Goal: Task Accomplishment & Management: Use online tool/utility

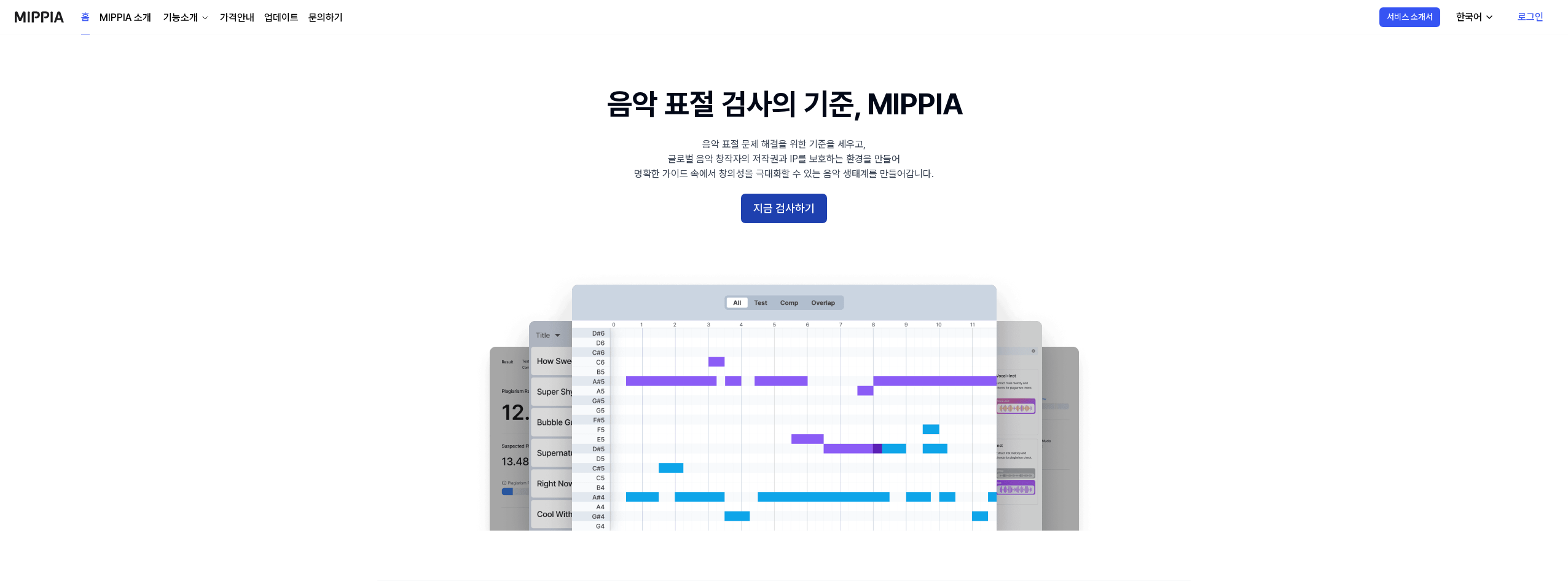
click at [808, 218] on button "지금 검사하기" at bounding box center [784, 208] width 86 height 30
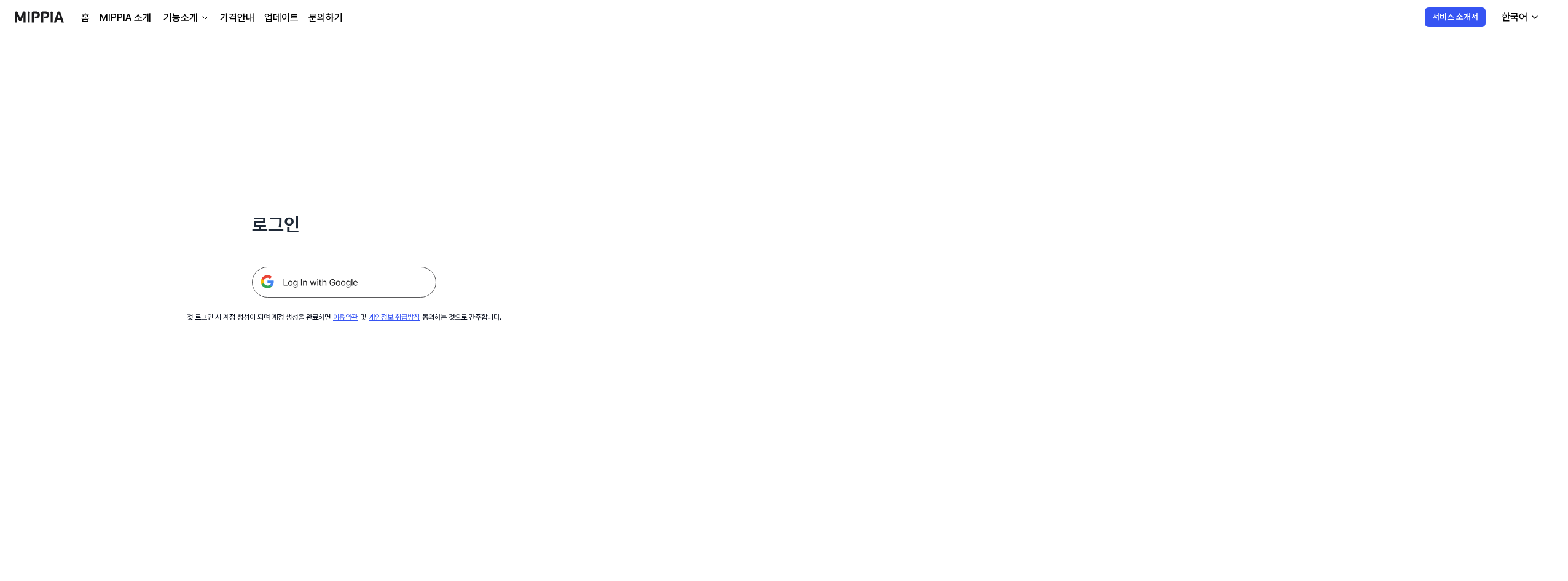
click at [348, 287] on img at bounding box center [344, 282] width 185 height 31
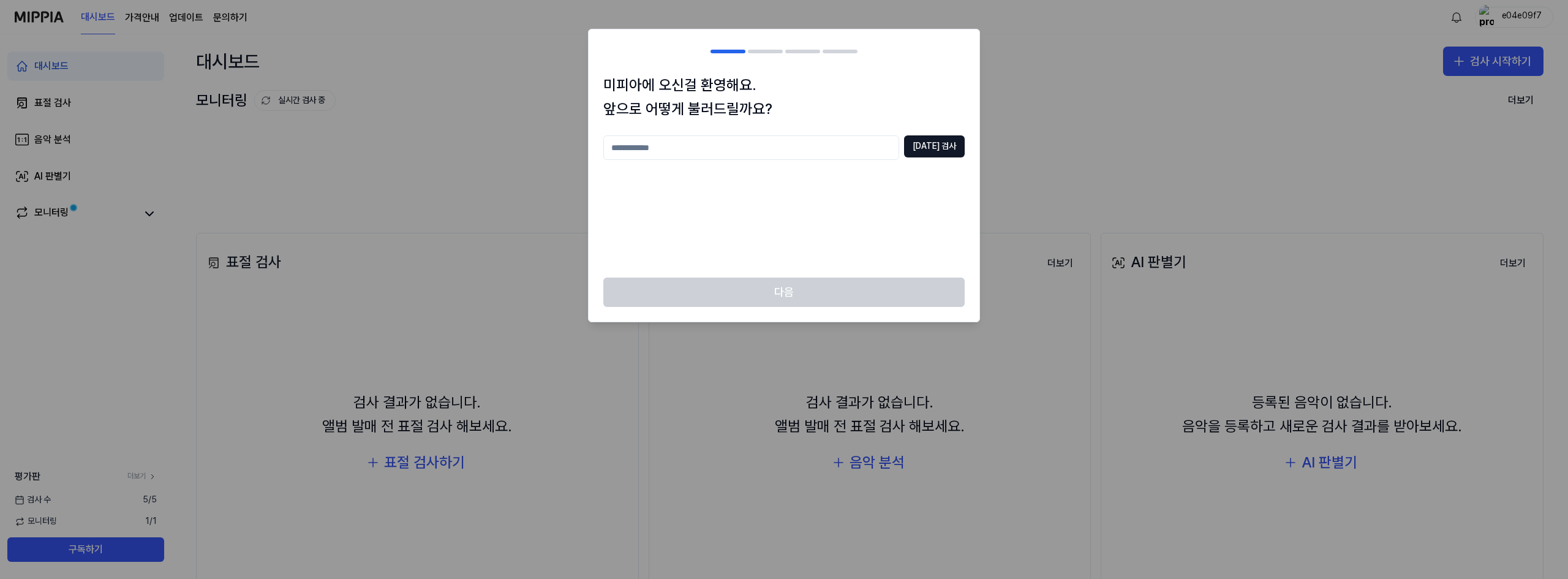
click at [781, 155] on input "text" at bounding box center [751, 147] width 296 height 24
type input "*"
type input "*******"
drag, startPoint x: 926, startPoint y: 157, endPoint x: 928, endPoint y: 150, distance: 7.3
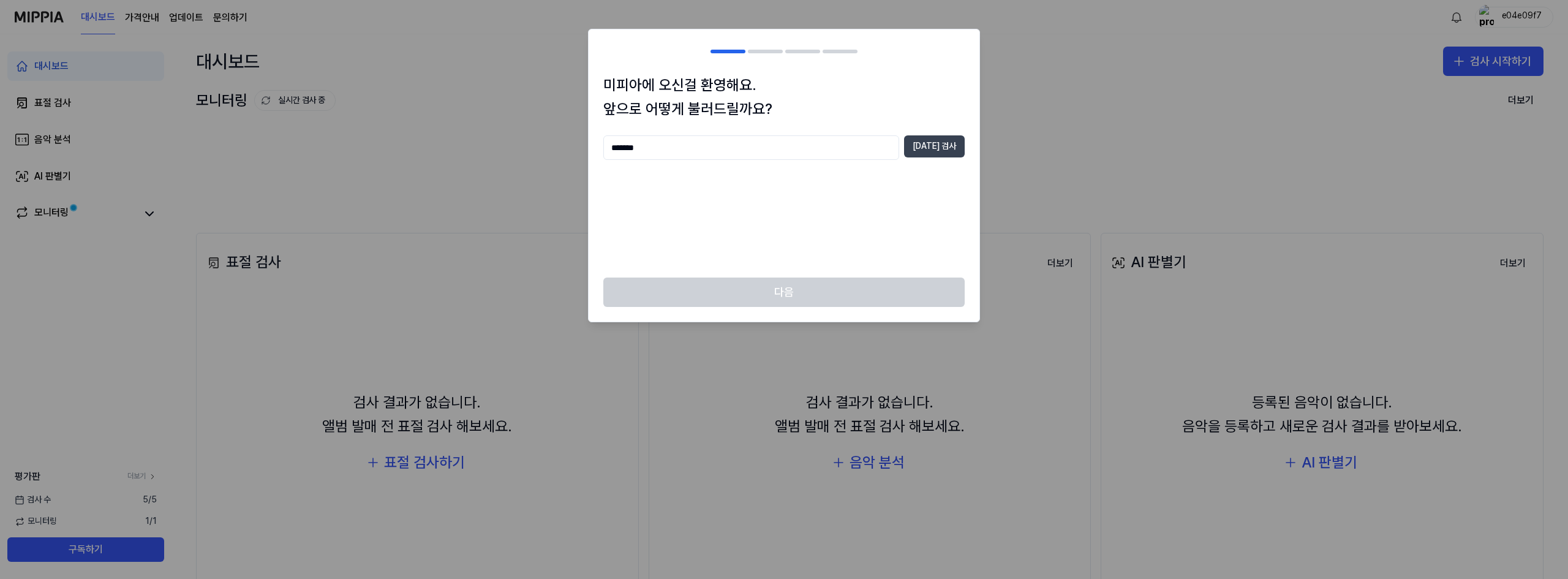
click at [926, 153] on button "중복 검사" at bounding box center [934, 147] width 61 height 22
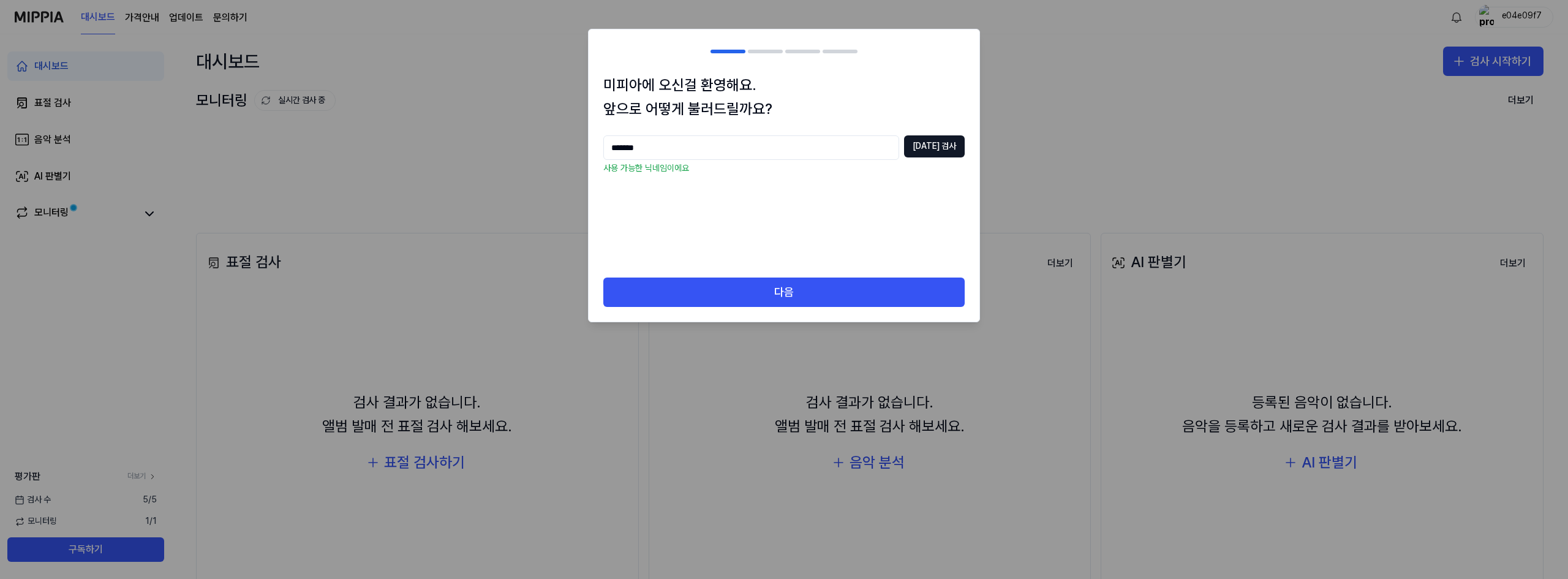
click at [792, 274] on div "미피아에 오신걸 환영해요. 앞으로 어떻게 불러드릴까요? ******* 중복 검사 사용 가능한 닉네임이에요" at bounding box center [784, 176] width 391 height 204
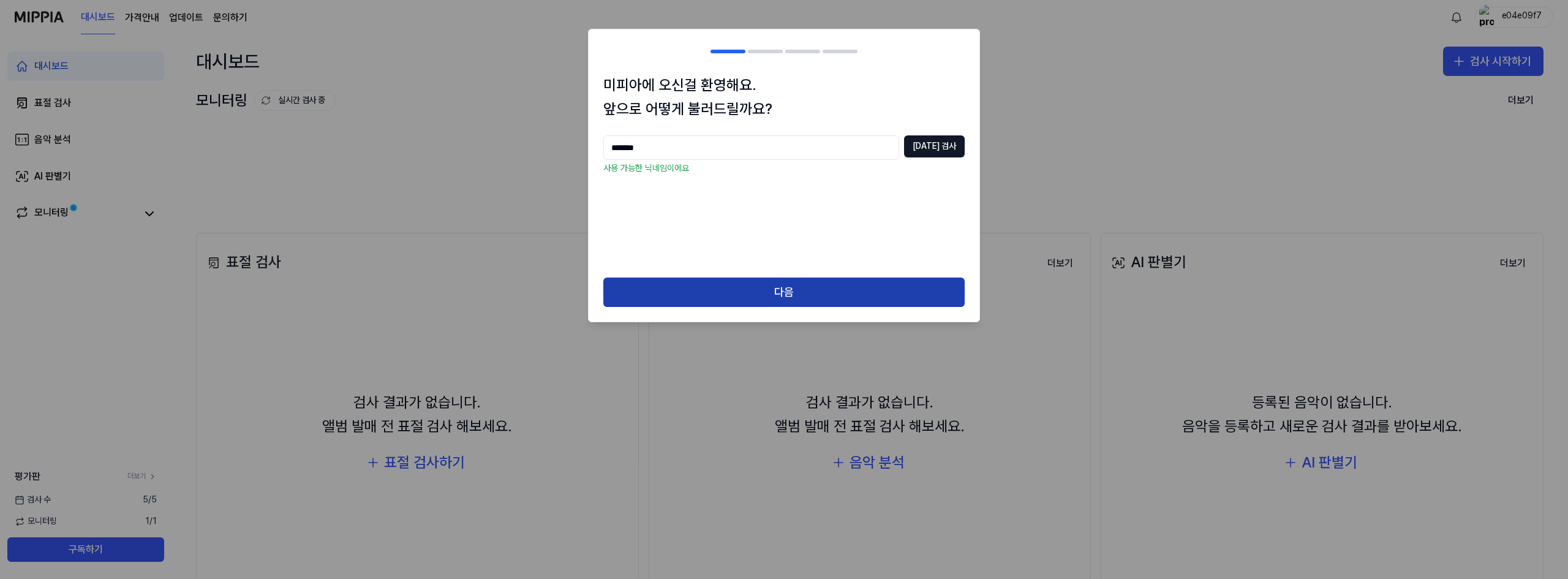
click at [792, 288] on button "다음" at bounding box center [784, 292] width 361 height 29
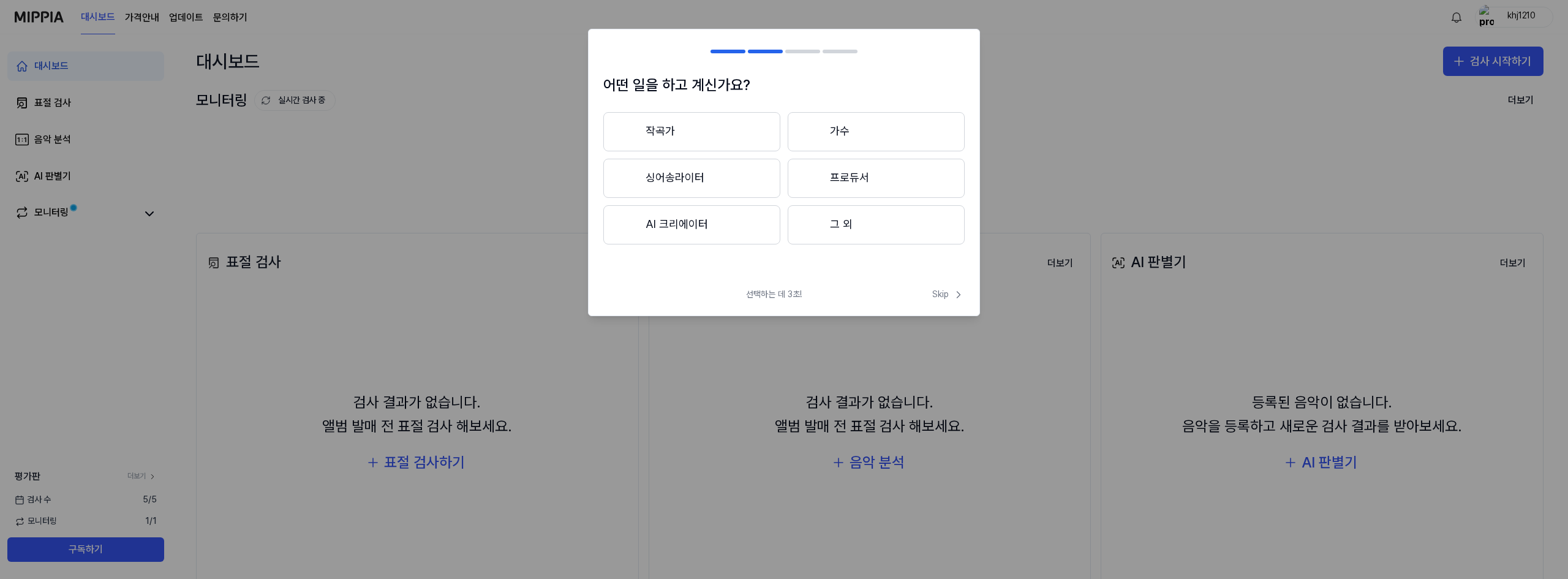
click at [722, 182] on button "싱어송라이터" at bounding box center [691, 178] width 177 height 39
click at [696, 186] on button "3년 이하" at bounding box center [691, 179] width 177 height 41
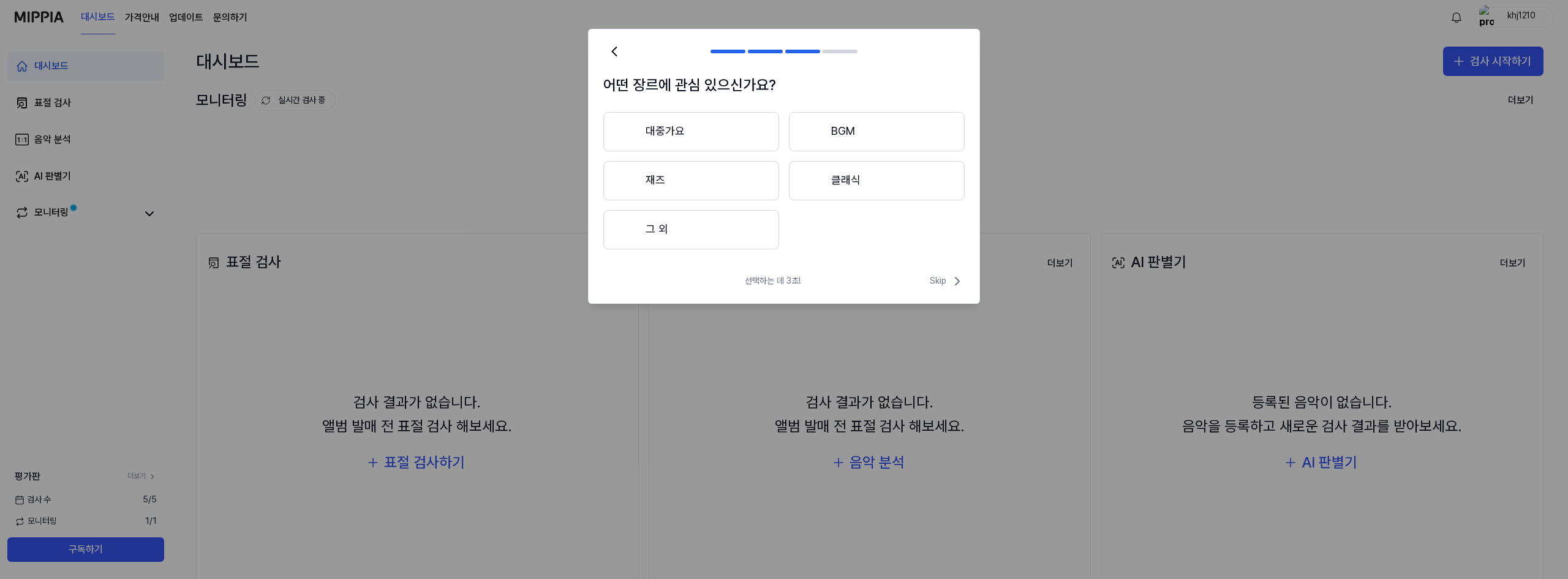
click at [703, 233] on button "그 외" at bounding box center [691, 230] width 175 height 39
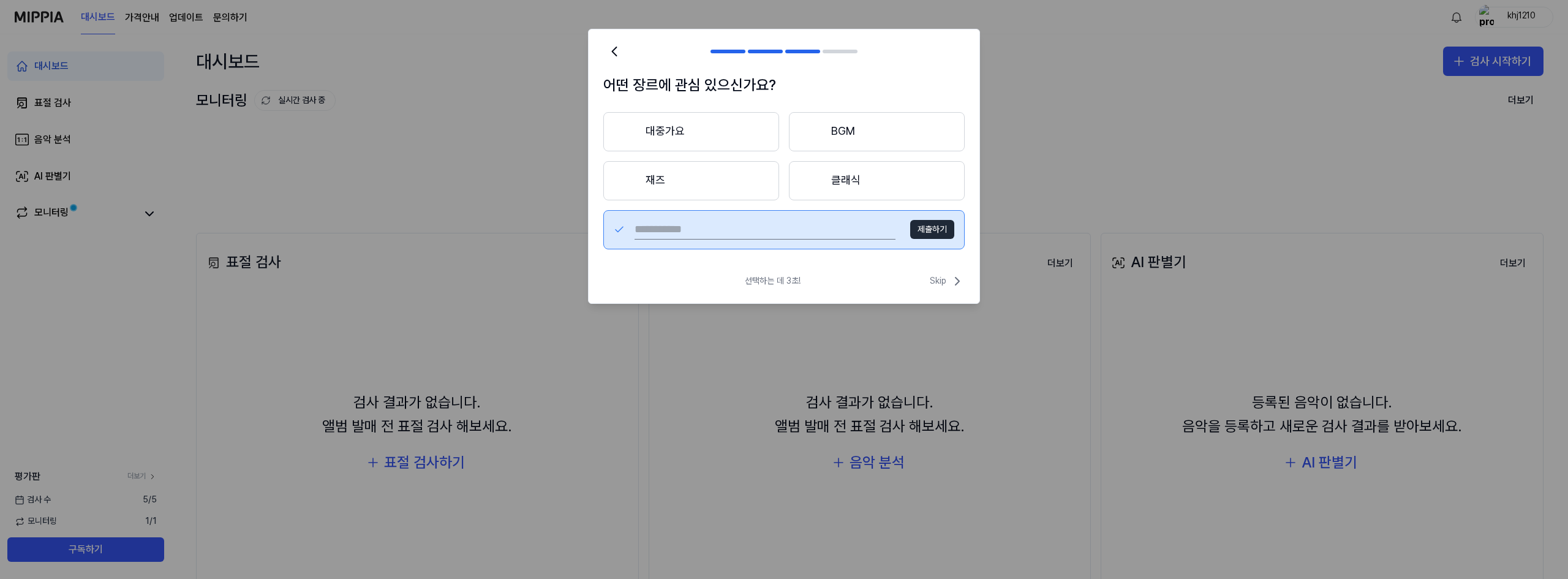
click at [776, 225] on input "text" at bounding box center [765, 230] width 261 height 20
type input "*"
type input "**"
click at [926, 231] on button "제출하기" at bounding box center [932, 230] width 44 height 20
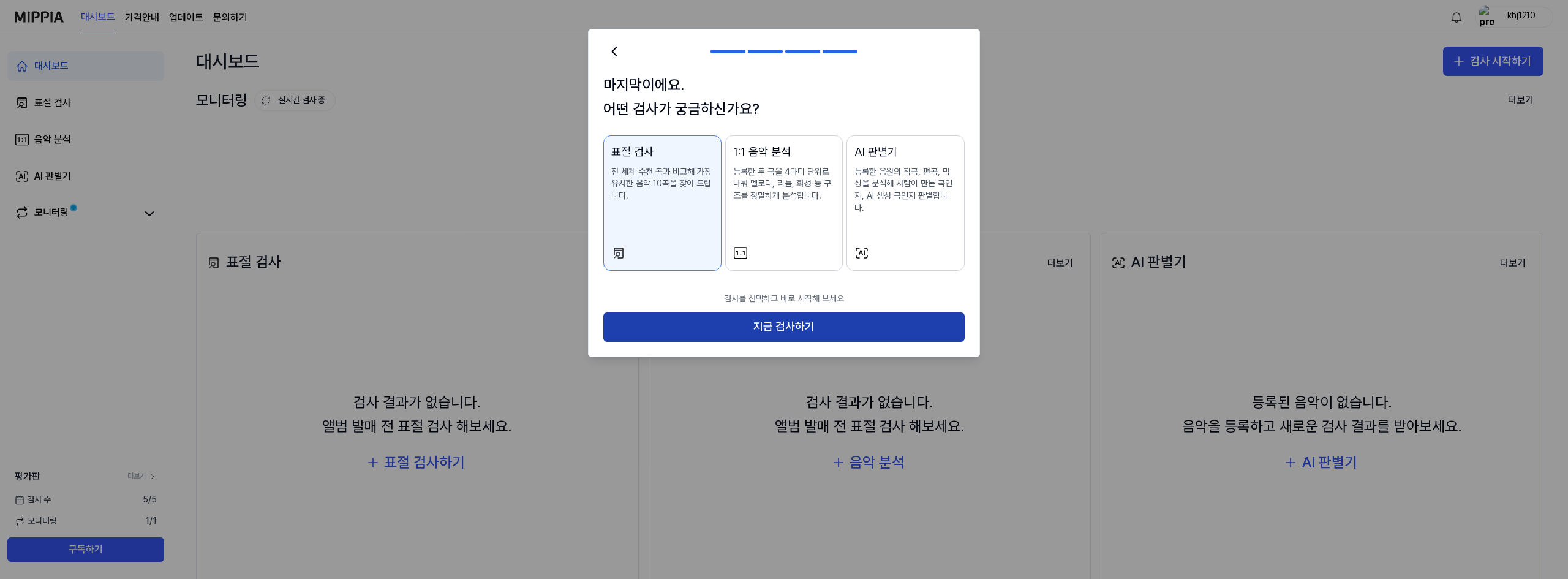
click at [775, 315] on button "지금 검사하기" at bounding box center [784, 327] width 361 height 29
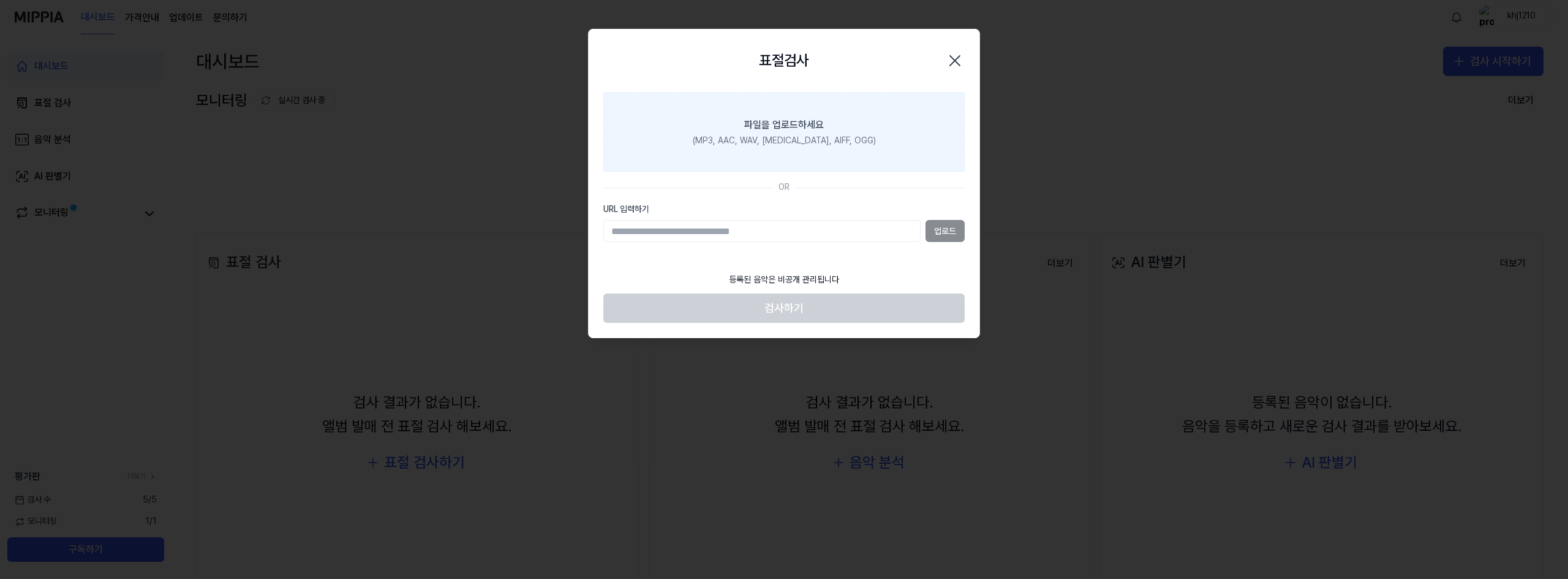
click at [796, 133] on label "파일을 업로드하세요 (MP3, AAC, WAV, [MEDICAL_DATA], AIFF, OGG)" at bounding box center [784, 132] width 361 height 80
click at [0, 0] on input "파일을 업로드하세요 (MP3, AAC, WAV, [MEDICAL_DATA], AIFF, OGG)" at bounding box center [0, 0] width 0 height 0
click at [852, 130] on label "파일을 업로드하세요 (MP3, AAC, WAV, [MEDICAL_DATA], AIFF, OGG)" at bounding box center [784, 132] width 361 height 80
click at [0, 0] on input "파일을 업로드하세요 (MP3, AAC, WAV, [MEDICAL_DATA], AIFF, OGG)" at bounding box center [0, 0] width 0 height 0
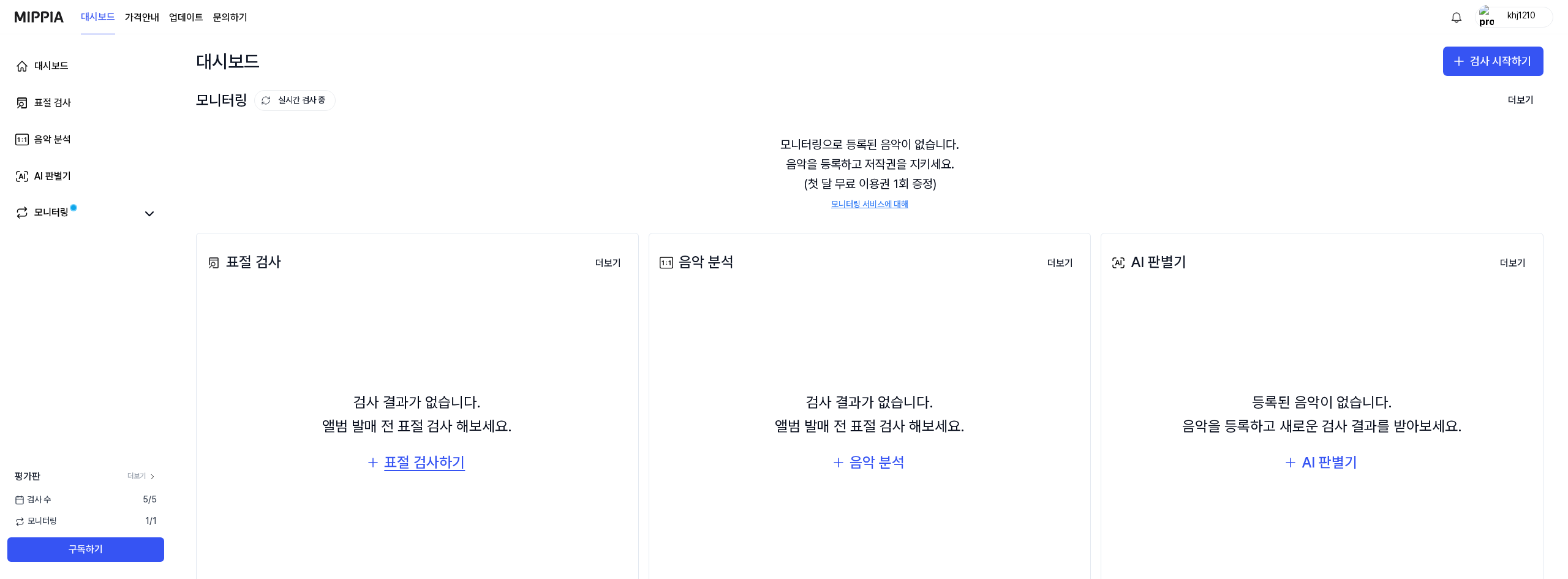
click at [393, 462] on div "표절 검사하기" at bounding box center [424, 463] width 81 height 24
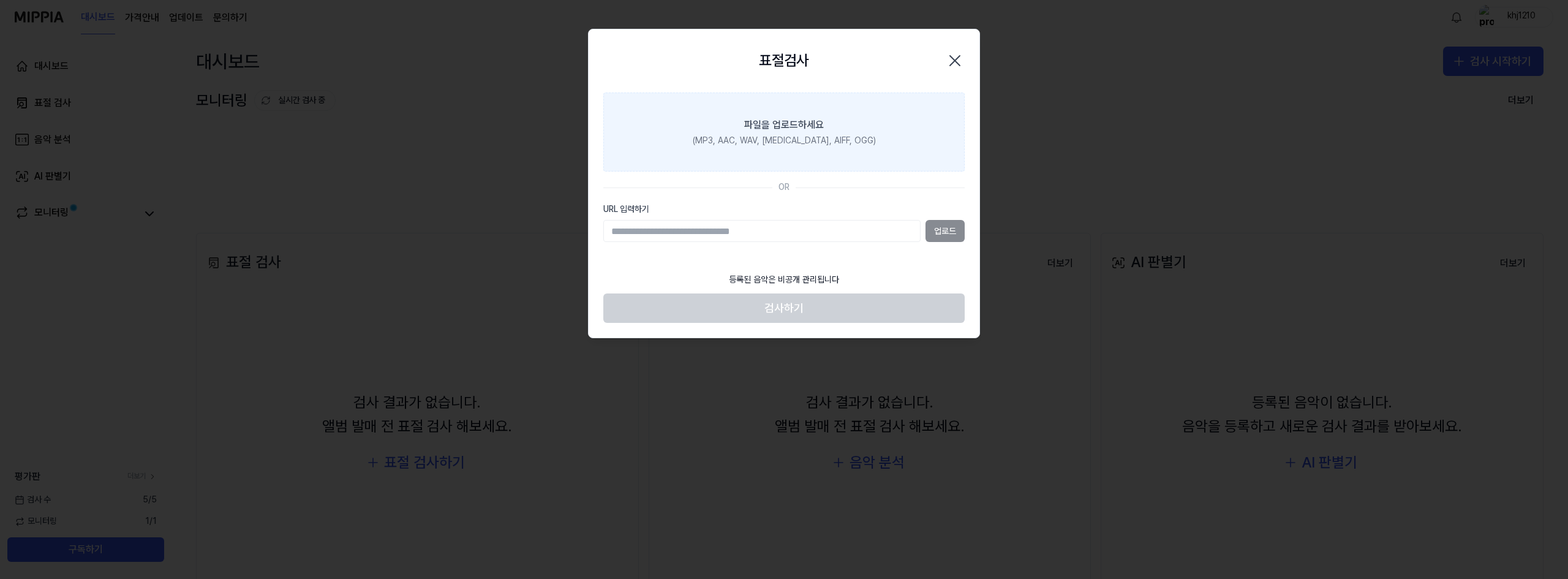
click at [738, 143] on div "(MP3, AAC, WAV, [MEDICAL_DATA], AIFF, OGG)" at bounding box center [784, 141] width 183 height 12
click at [0, 0] on input "파일을 업로드하세요 (MP3, AAC, WAV, [MEDICAL_DATA], AIFF, OGG)" at bounding box center [0, 0] width 0 height 0
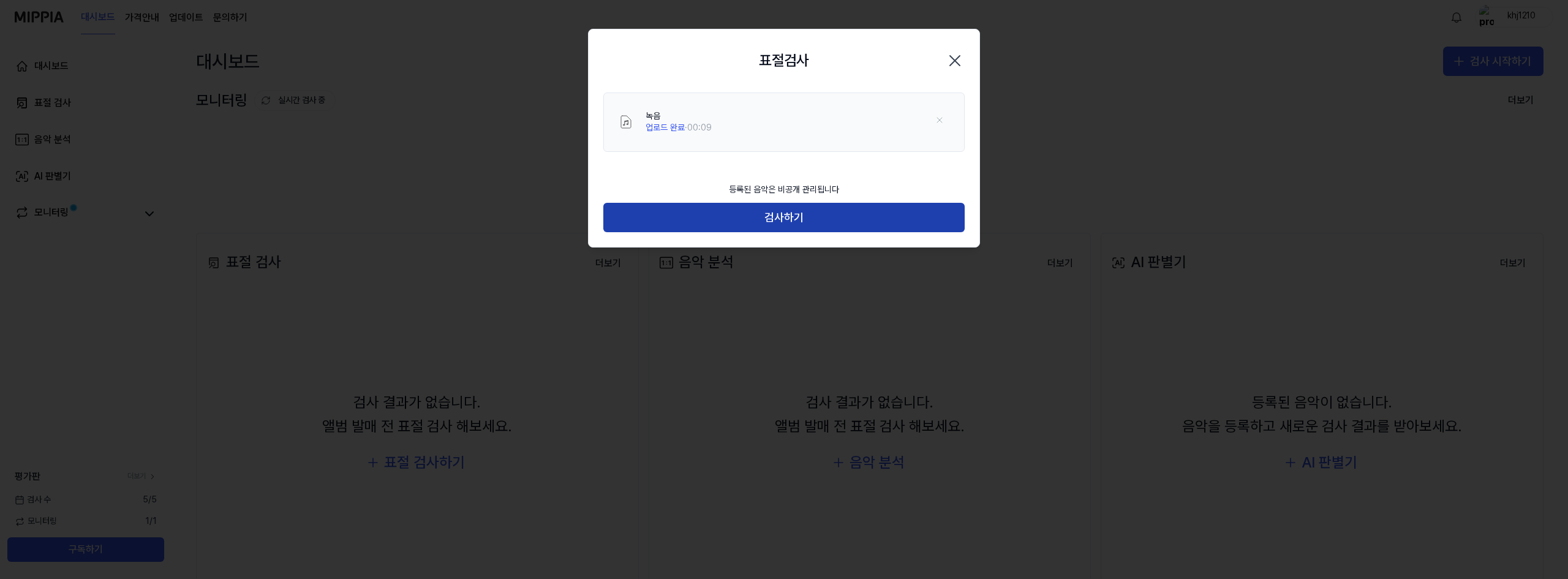
click at [816, 217] on button "검사하기" at bounding box center [784, 217] width 361 height 29
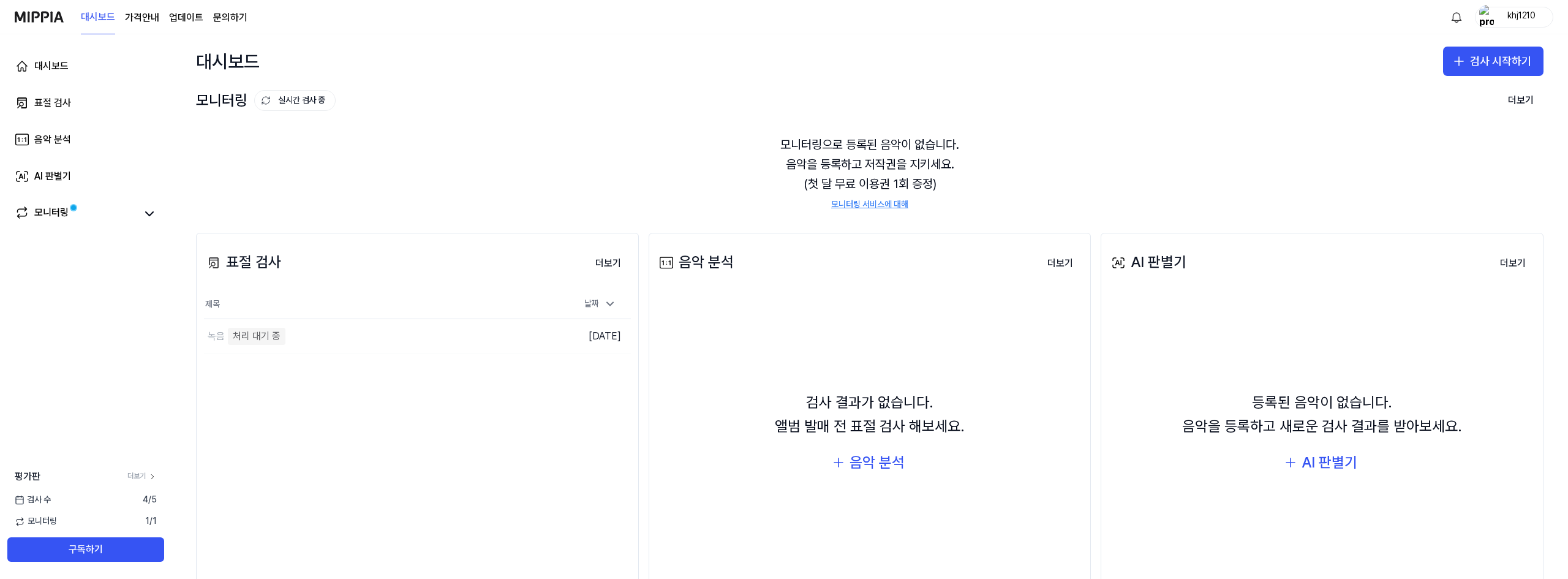
scroll to position [64, 0]
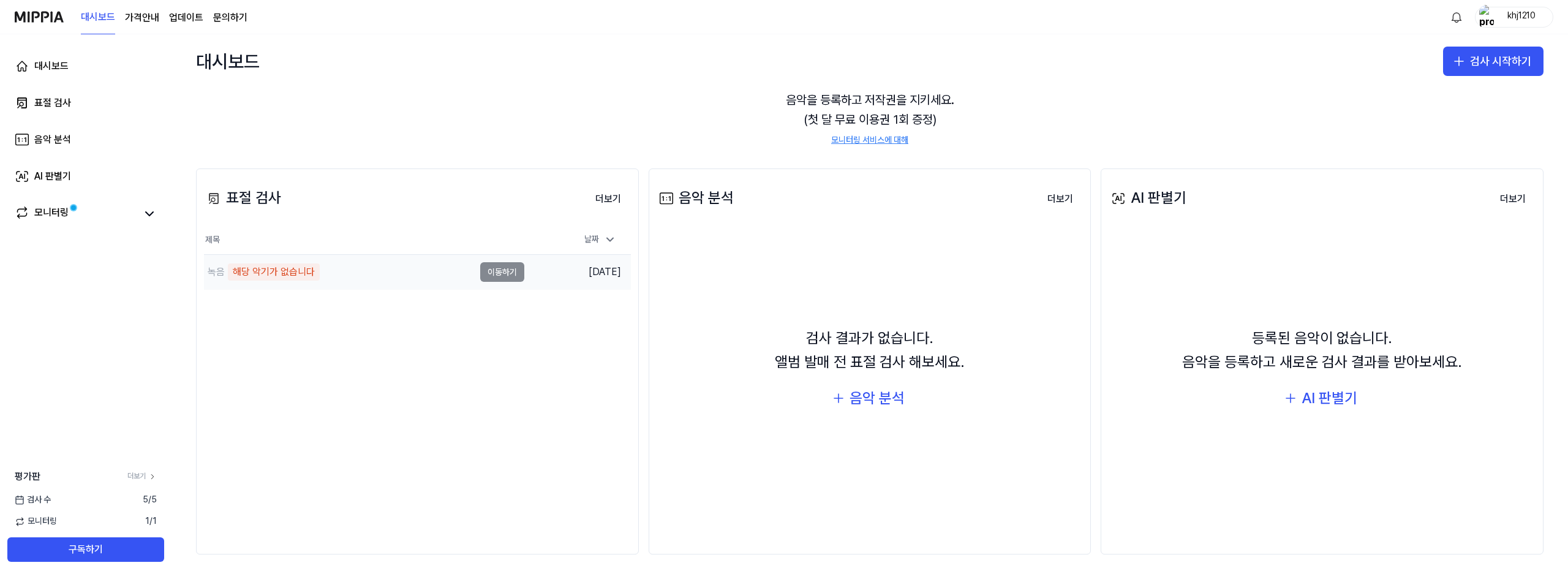
click at [245, 271] on div "해당 악기가 없습니다" at bounding box center [274, 272] width 92 height 17
click at [519, 274] on td "녹음 해당 악기가 없습니다 이동하기" at bounding box center [364, 272] width 320 height 34
click at [486, 277] on td "녹음 해당 악기가 없습니다 이동하기" at bounding box center [364, 272] width 320 height 34
click at [581, 271] on td "[DATE]" at bounding box center [577, 272] width 107 height 35
click at [83, 212] on link "모니터링" at bounding box center [75, 214] width 122 height 17
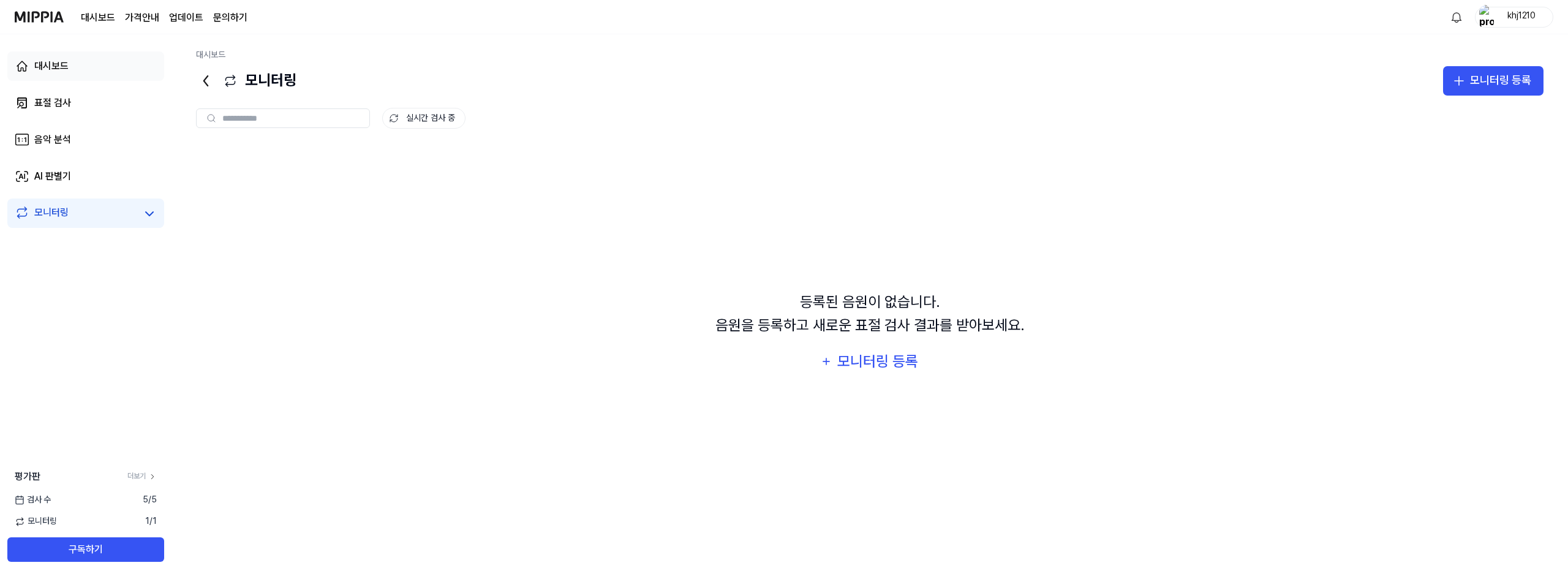
click at [83, 73] on link "대시보드" at bounding box center [85, 66] width 156 height 29
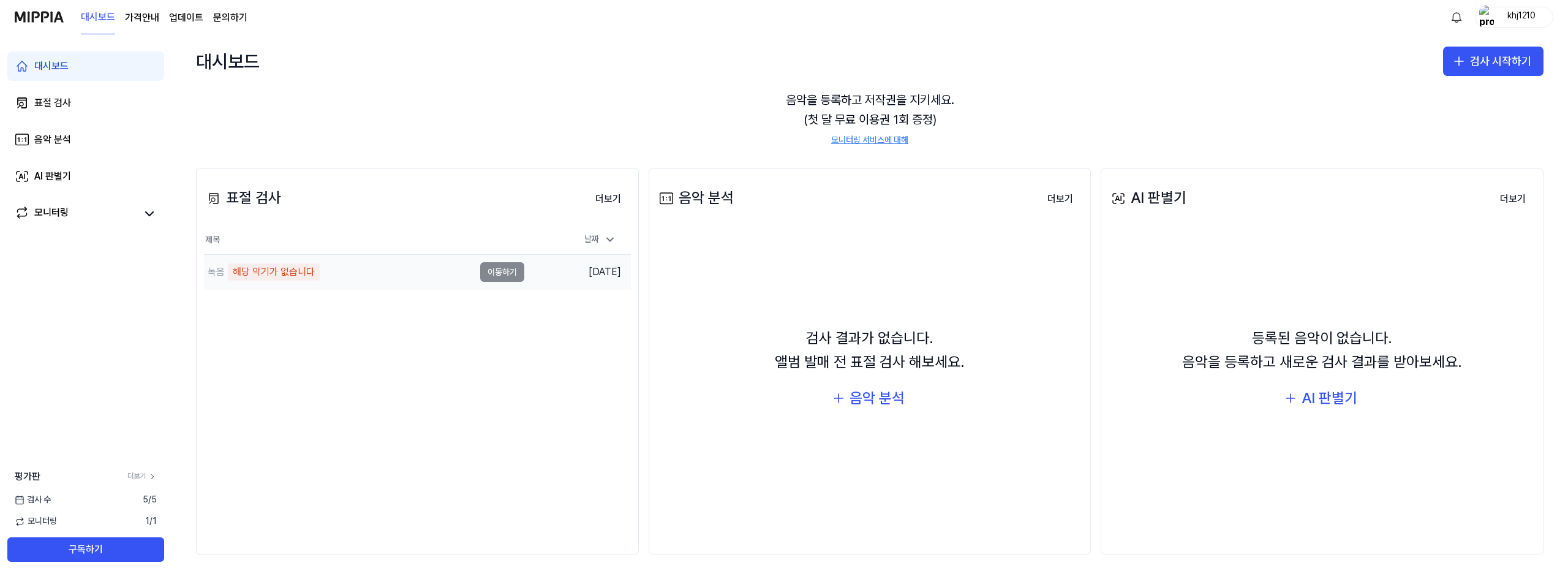
click at [581, 261] on td "[DATE]" at bounding box center [577, 272] width 107 height 35
click at [598, 235] on div "날짜" at bounding box center [600, 240] width 42 height 20
click at [606, 244] on icon at bounding box center [610, 239] width 12 height 12
click at [249, 271] on div "해당 악기가 없습니다" at bounding box center [274, 272] width 92 height 17
click at [494, 272] on td "녹음 해당 악기가 없습니다 이동하기" at bounding box center [364, 272] width 320 height 34
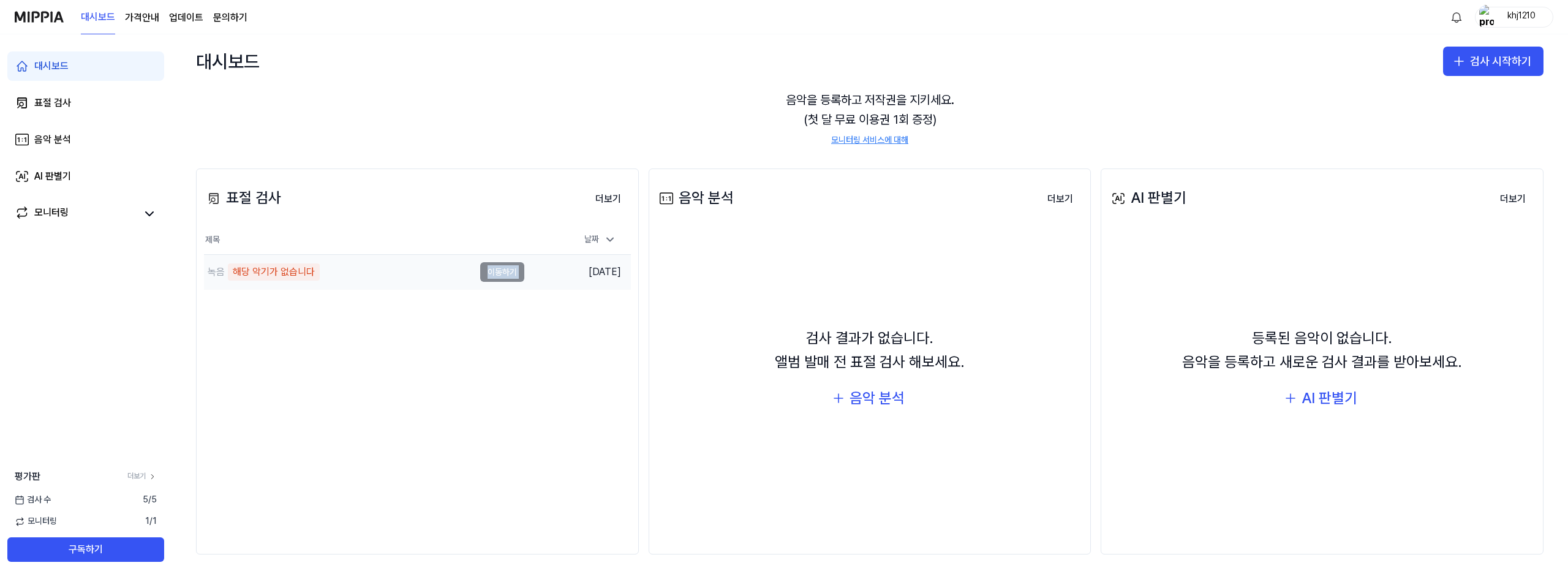
click at [494, 272] on td "녹음 해당 악기가 없습니다 이동하기" at bounding box center [364, 272] width 320 height 34
click at [581, 271] on td "[DATE]" at bounding box center [577, 272] width 107 height 35
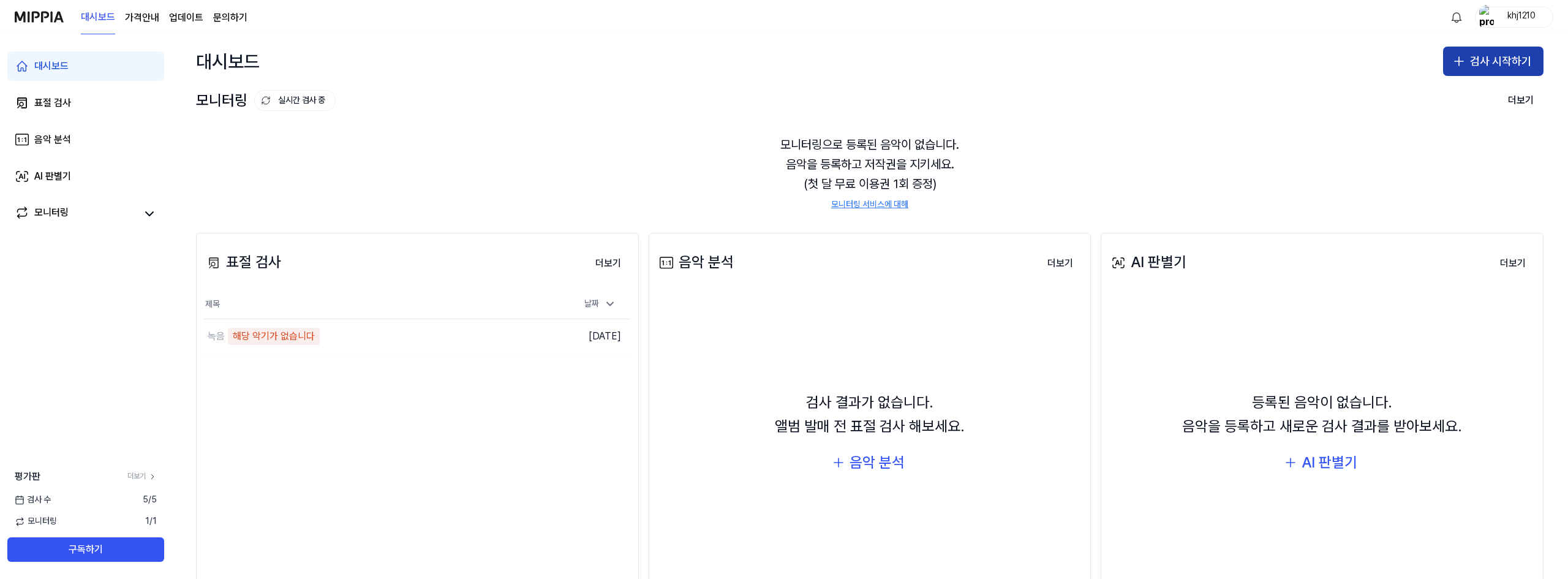
click at [1496, 52] on button "검사 시작하기" at bounding box center [1493, 61] width 100 height 29
click at [1451, 98] on div "표절 검사" at bounding box center [1440, 95] width 31 height 12
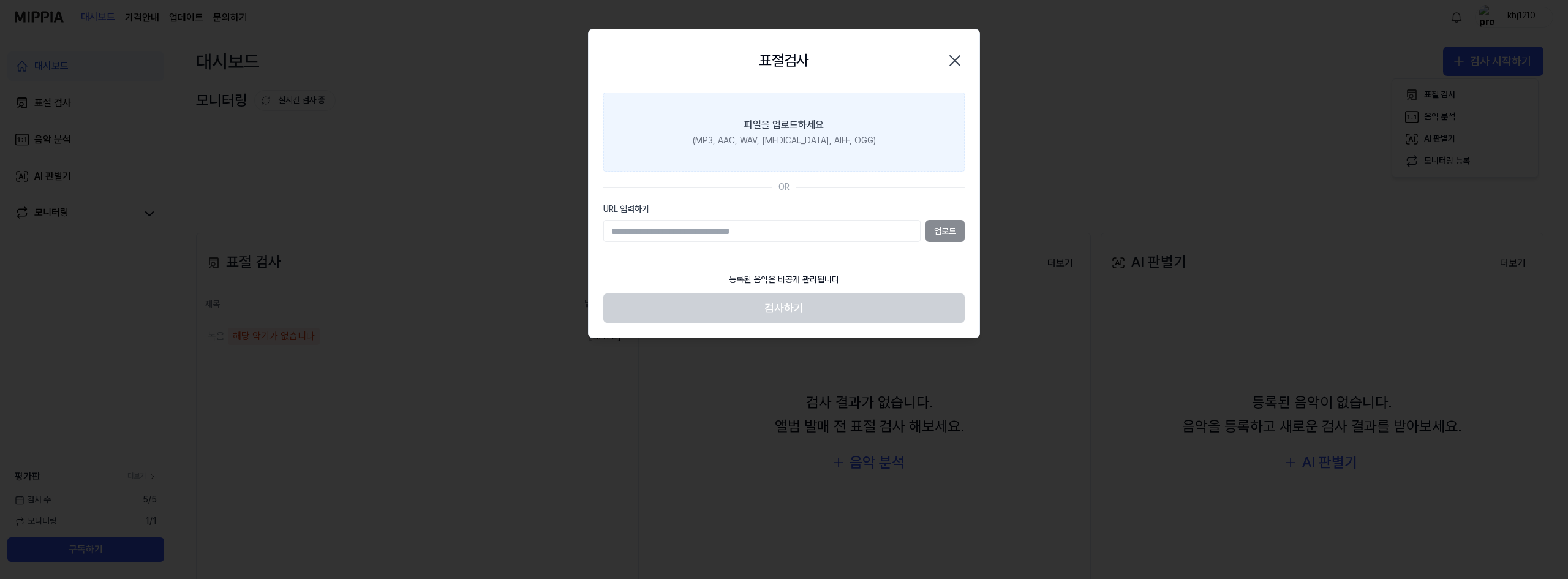
click at [811, 151] on label "파일을 업로드하세요 (MP3, AAC, WAV, [MEDICAL_DATA], AIFF, OGG)" at bounding box center [784, 132] width 361 height 80
click at [0, 0] on input "파일을 업로드하세요 (MP3, AAC, WAV, [MEDICAL_DATA], AIFF, OGG)" at bounding box center [0, 0] width 0 height 0
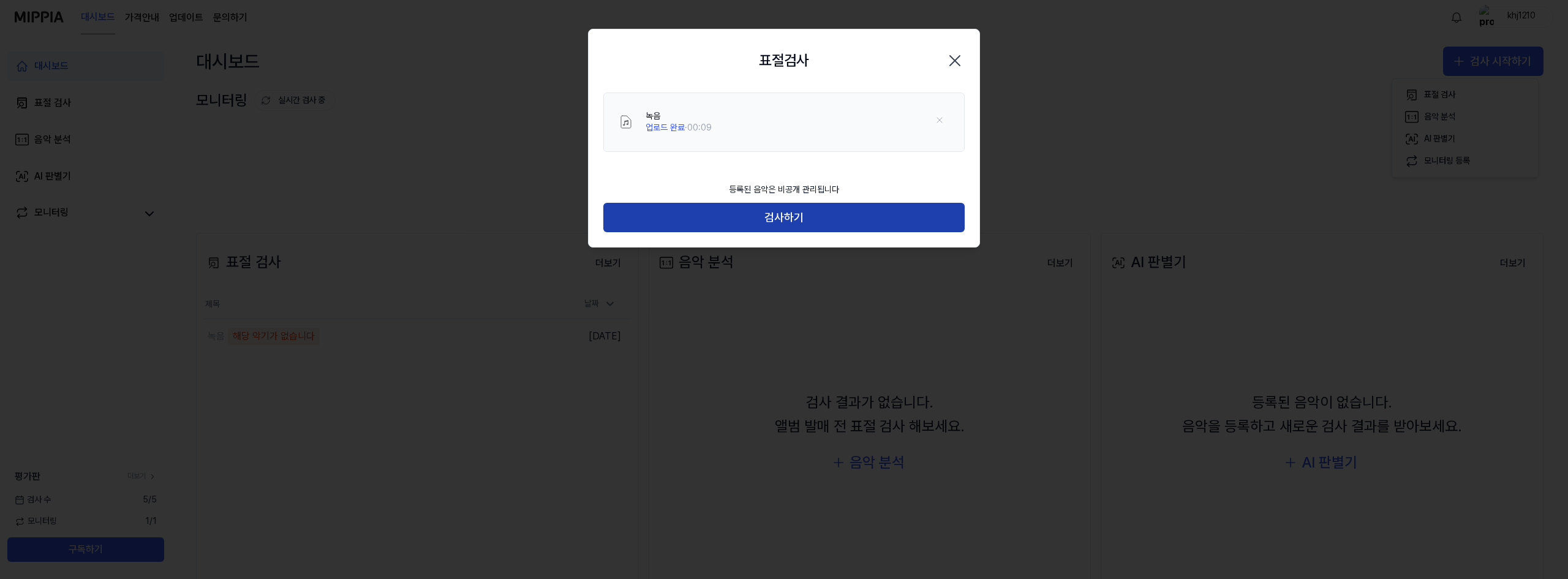
click at [782, 220] on button "검사하기" at bounding box center [784, 217] width 361 height 29
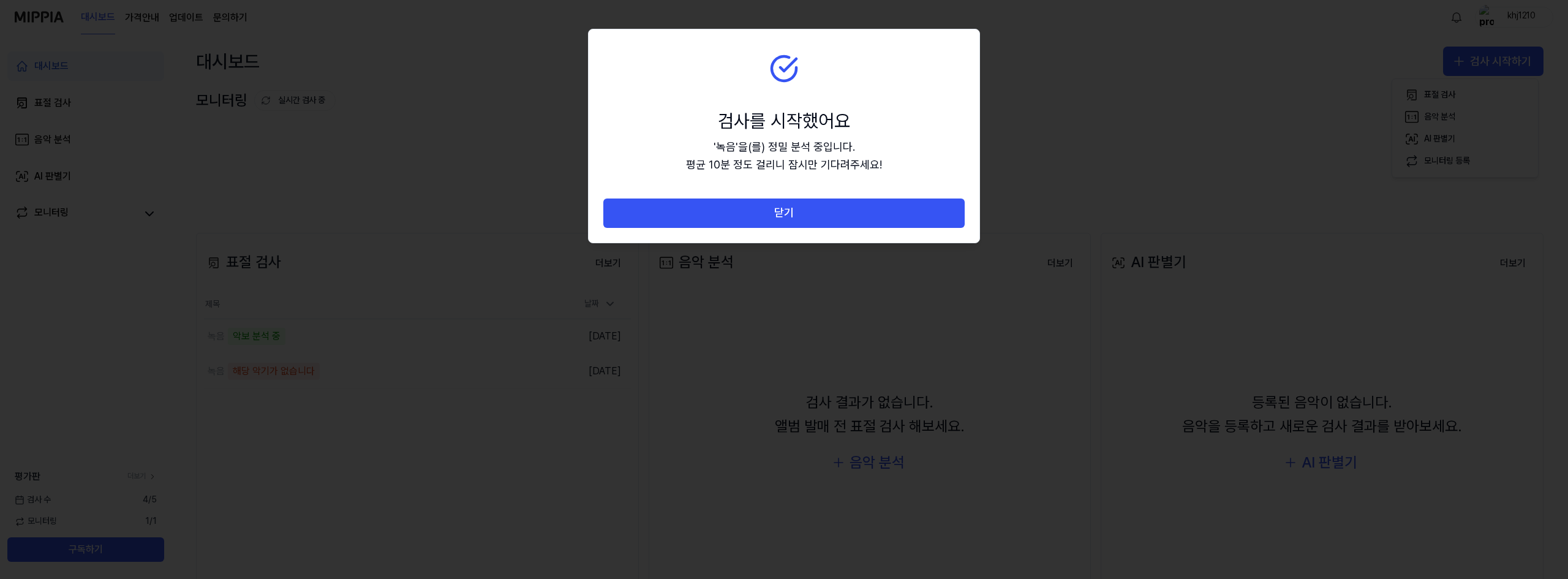
click at [907, 83] on section "검사를 시작했어요 ' 녹음 ' 을(를) 정밀 분석 중입니다. 평균 10분 정도 걸리니 잠시만 기다려주세요!" at bounding box center [784, 114] width 391 height 169
click at [404, 233] on div at bounding box center [784, 290] width 1568 height 579
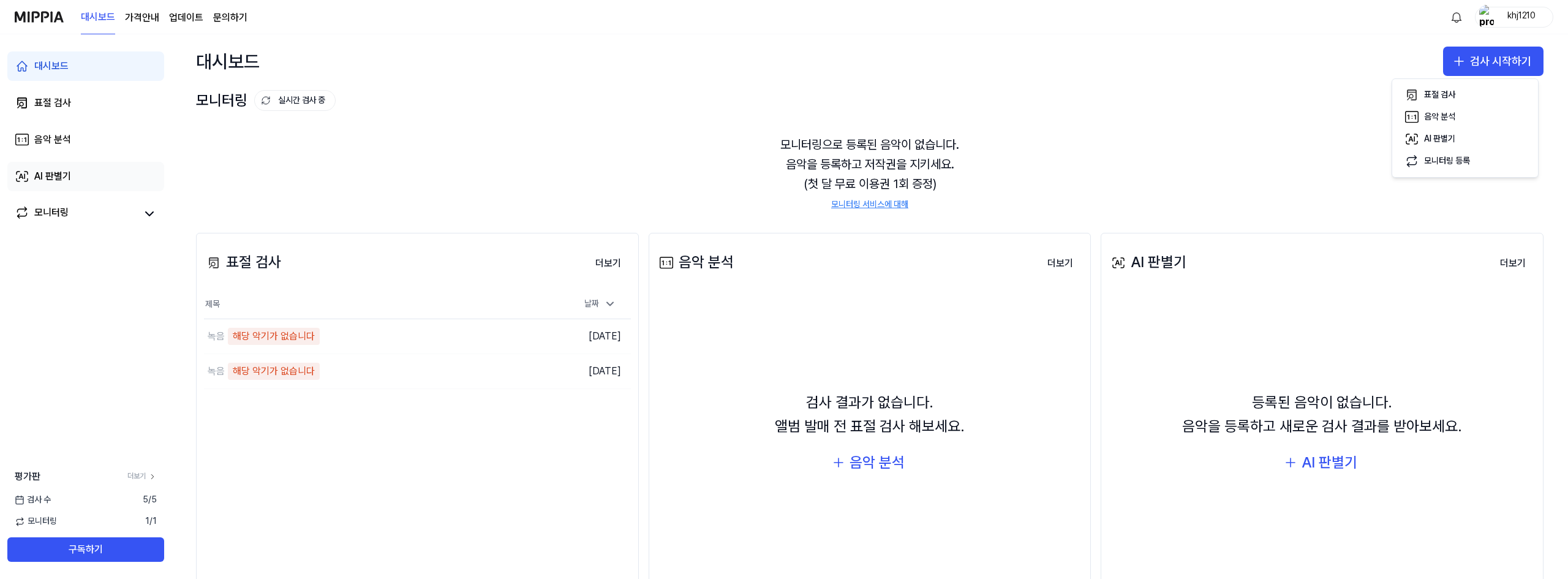
click at [115, 175] on link "AI 판별기" at bounding box center [85, 176] width 156 height 29
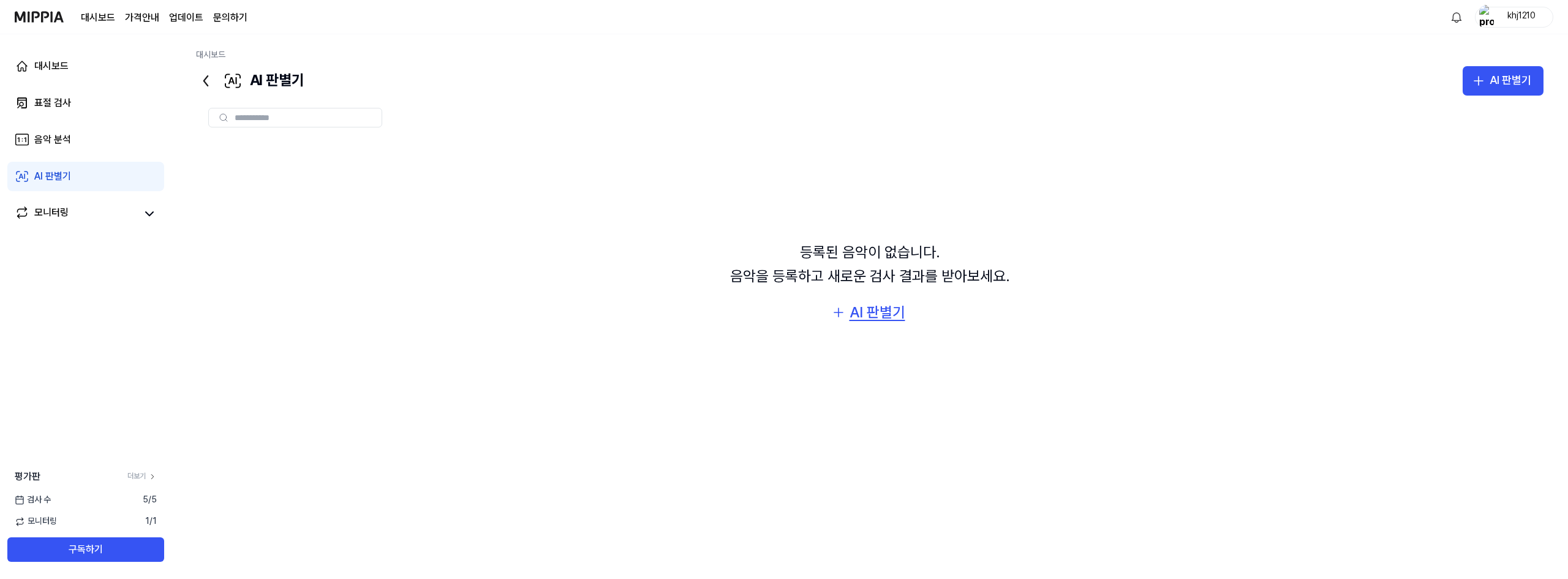
click at [838, 314] on icon "button" at bounding box center [838, 312] width 14 height 14
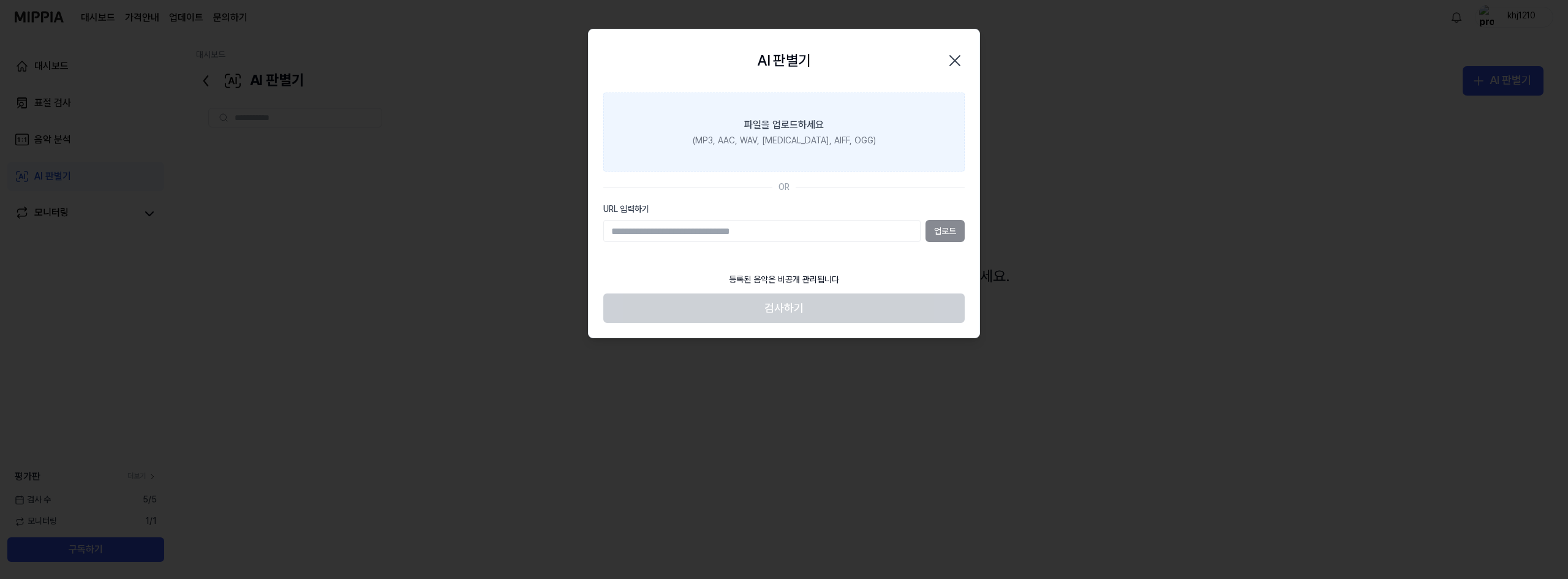
click at [793, 128] on div "파일을 업로드하세요" at bounding box center [784, 125] width 80 height 14
click at [0, 0] on input "파일을 업로드하세요 (MP3, AAC, WAV, [MEDICAL_DATA], AIFF, OGG)" at bounding box center [0, 0] width 0 height 0
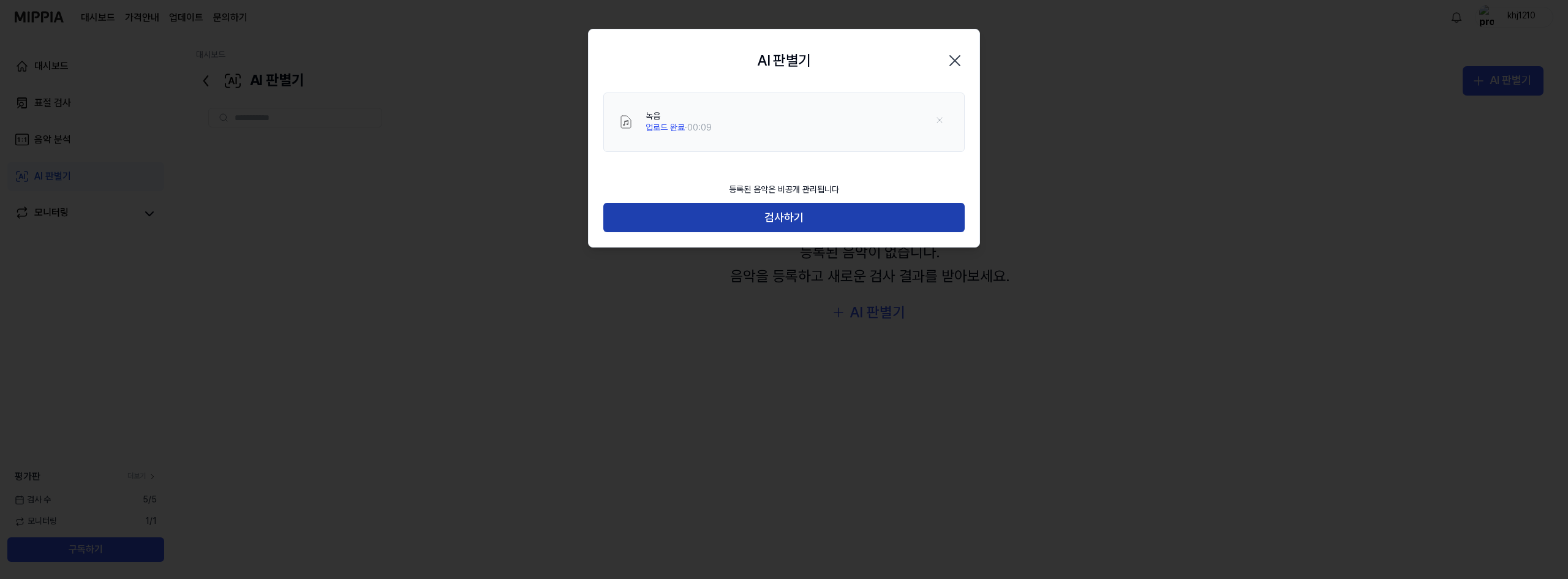
click at [712, 223] on button "검사하기" at bounding box center [784, 217] width 361 height 29
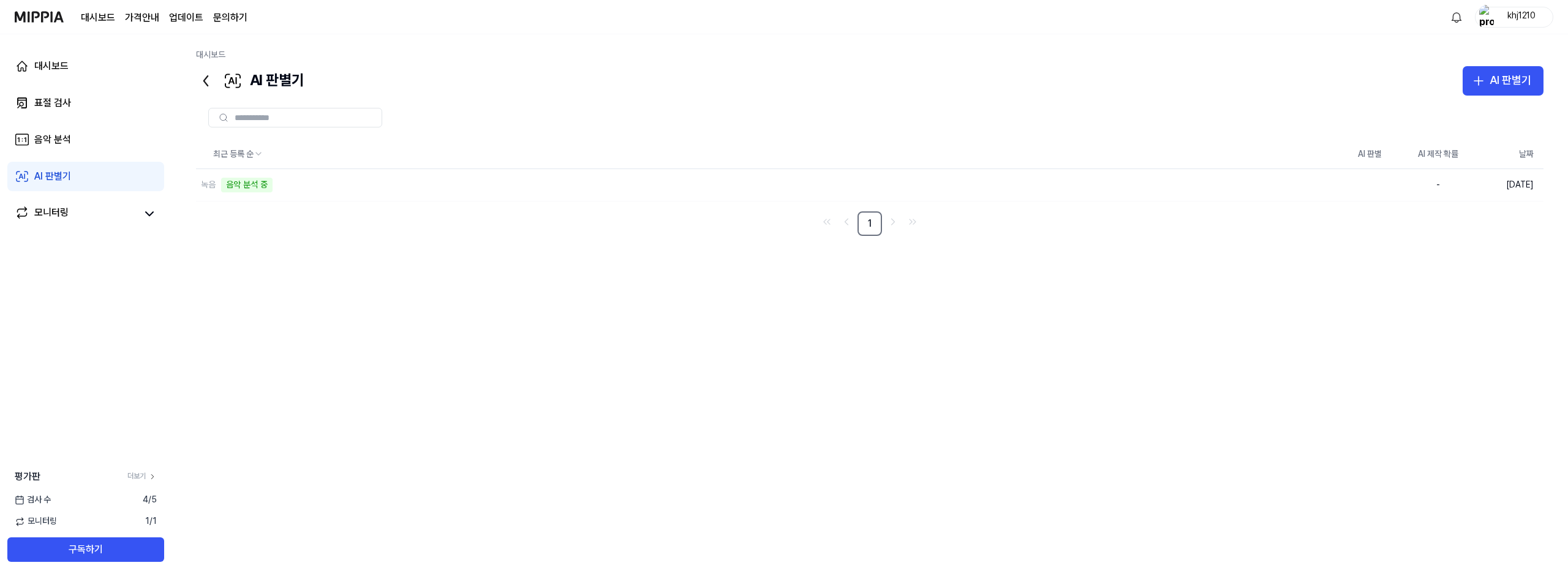
click at [678, 404] on div "최근 등록 순 AI 판별 AI 제작 확률 날짜 녹음 음악 분석 중 삭제 - [DATE] 1" at bounding box center [869, 327] width 1347 height 376
click at [953, 200] on div "녹음 음악 분석 중" at bounding box center [742, 185] width 1094 height 32
click at [895, 202] on div "최근 등록 순 AI 판별 AI 제작 확률 날짜 녹음 음악 분석 중 삭제 - [DATE] 1" at bounding box center [869, 187] width 1347 height 96
drag, startPoint x: 240, startPoint y: 195, endPoint x: 244, endPoint y: 189, distance: 7.2
click at [244, 191] on div "녹음 음악 분석 중" at bounding box center [742, 185] width 1094 height 32
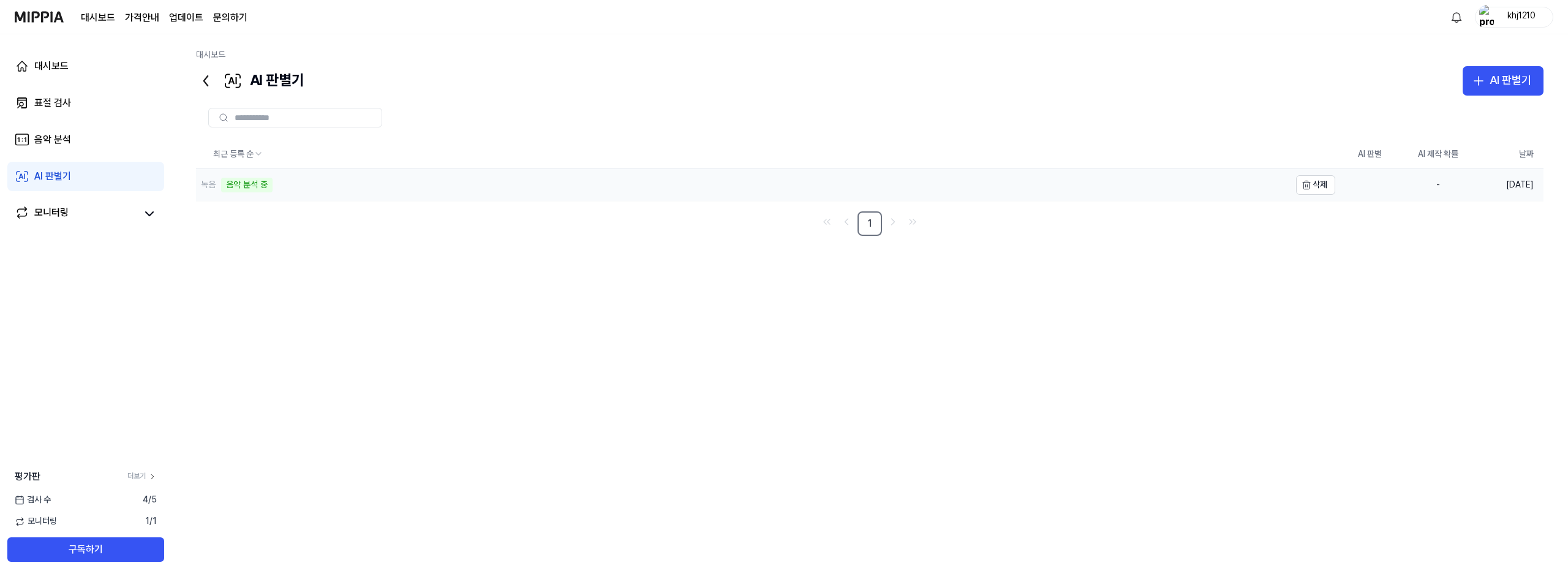
click at [244, 189] on div "음악 분석 중" at bounding box center [247, 185] width 52 height 14
click at [68, 211] on div "모니터링" at bounding box center [51, 214] width 34 height 17
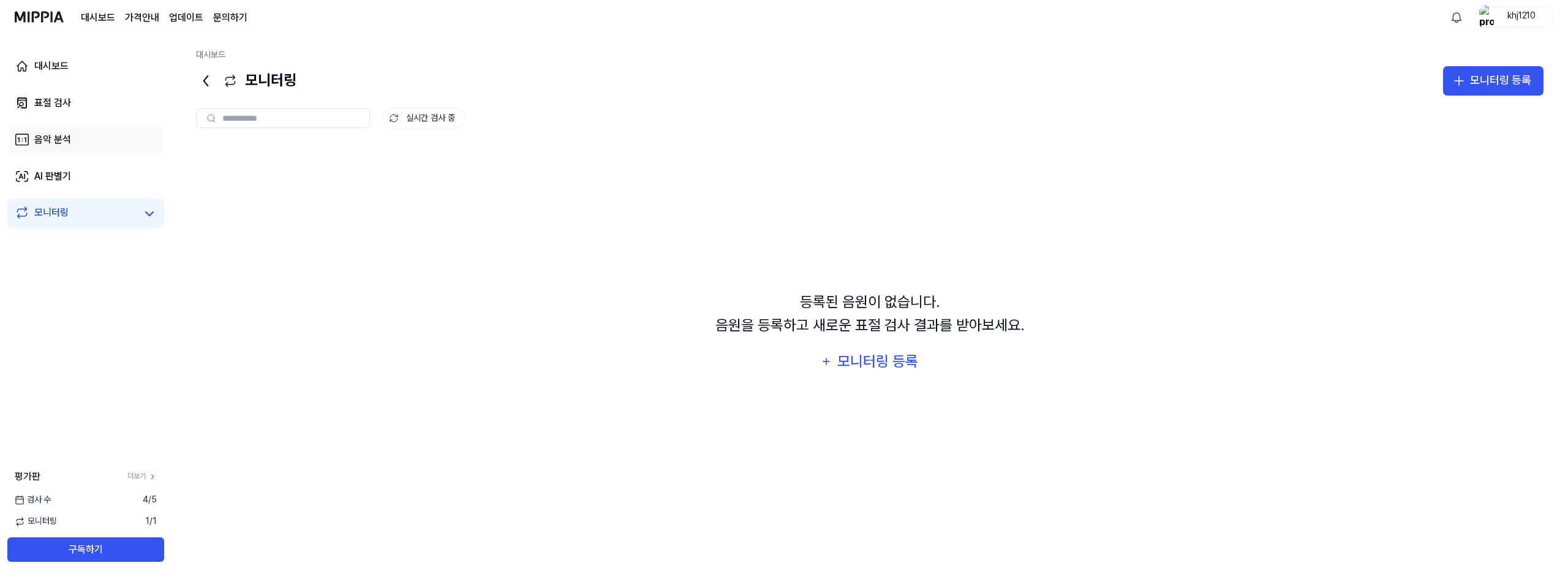
click at [67, 128] on link "음악 분석" at bounding box center [85, 140] width 156 height 29
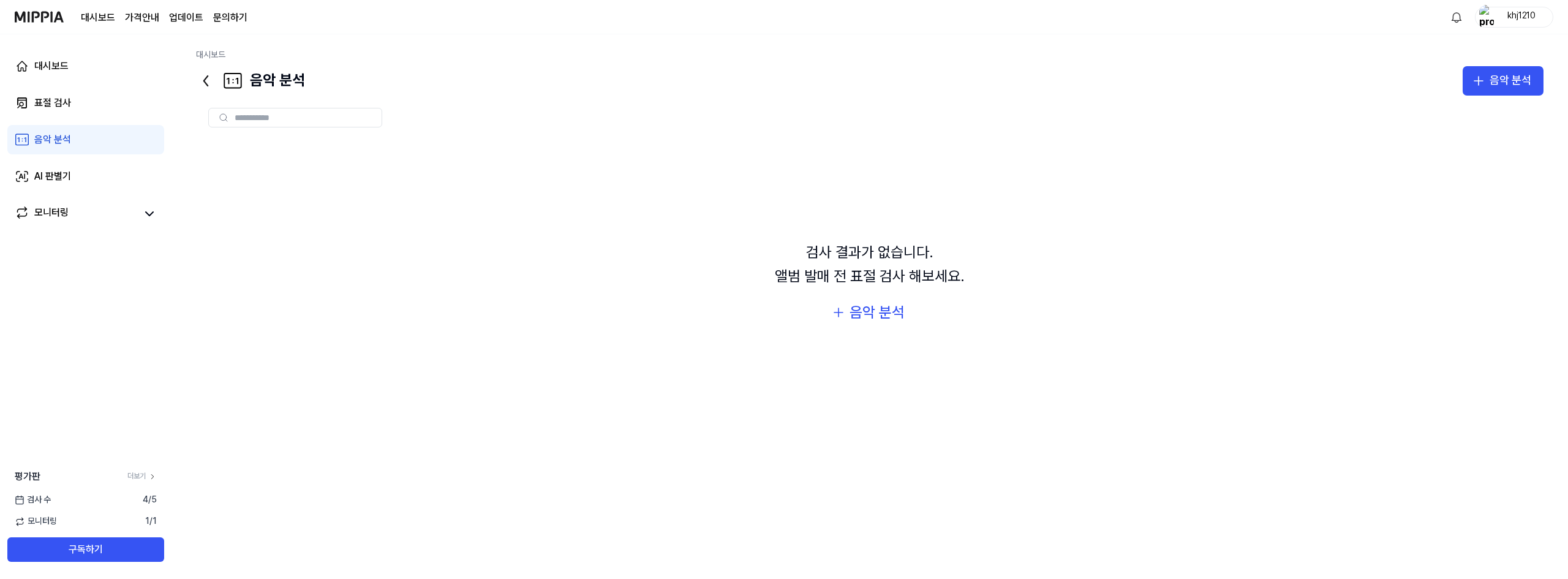
click at [70, 87] on div "대시보드 표절 검사 음악 분석 AI 판별기 모니터링" at bounding box center [86, 140] width 172 height 211
click at [53, 187] on link "AI 판별기" at bounding box center [85, 176] width 156 height 29
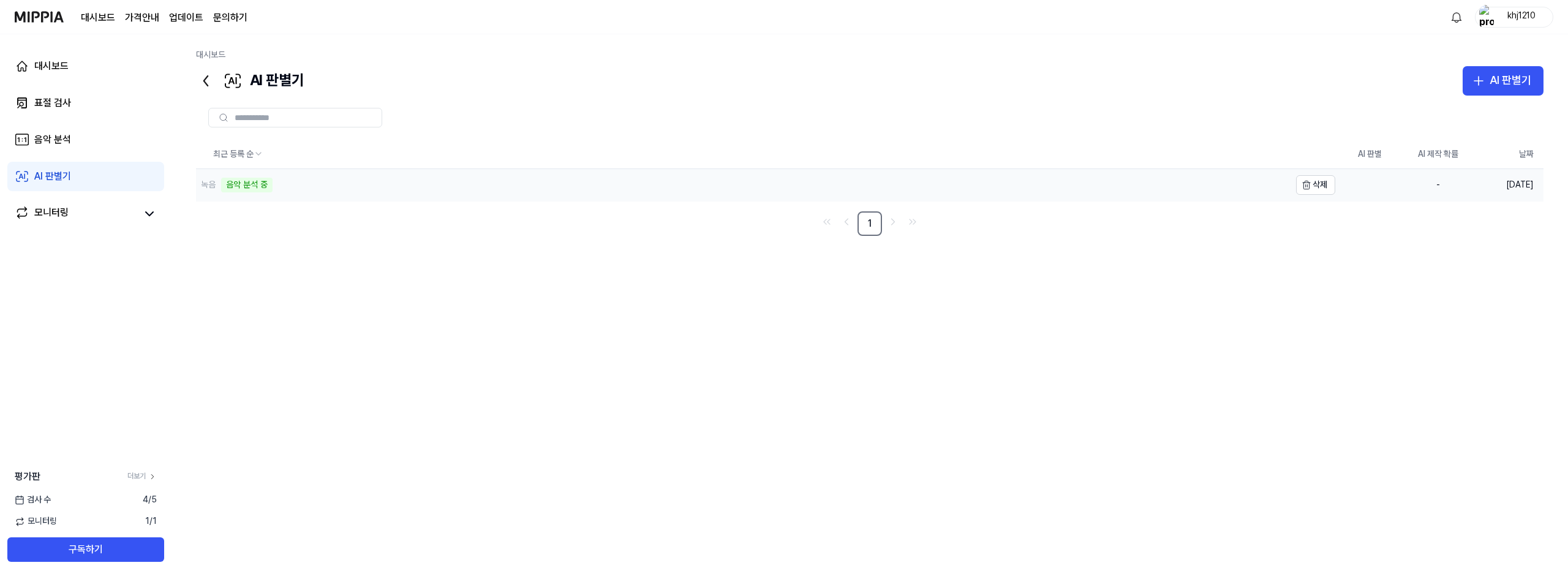
click at [281, 183] on div "녹음 음악 분석 중" at bounding box center [742, 185] width 1094 height 32
drag, startPoint x: 281, startPoint y: 183, endPoint x: 235, endPoint y: 184, distance: 46.0
click at [235, 184] on div "음악 분석 중" at bounding box center [247, 185] width 52 height 14
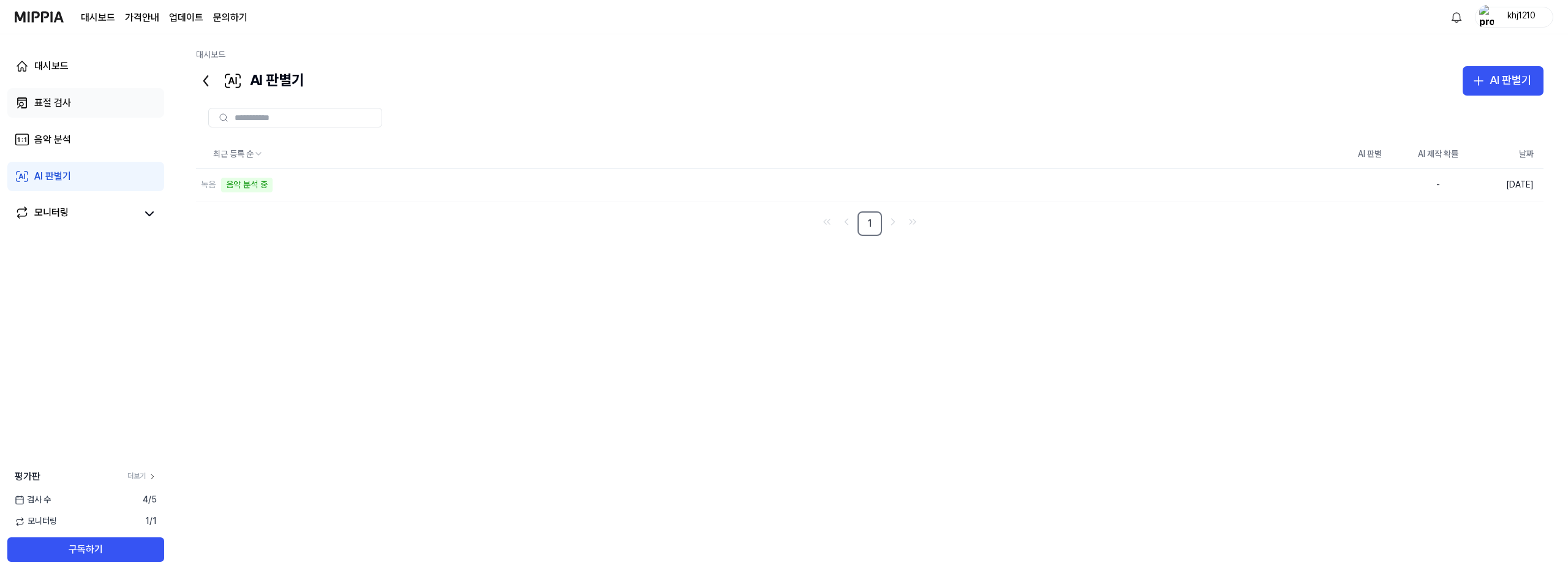
click at [75, 102] on link "표절 검사" at bounding box center [85, 103] width 156 height 29
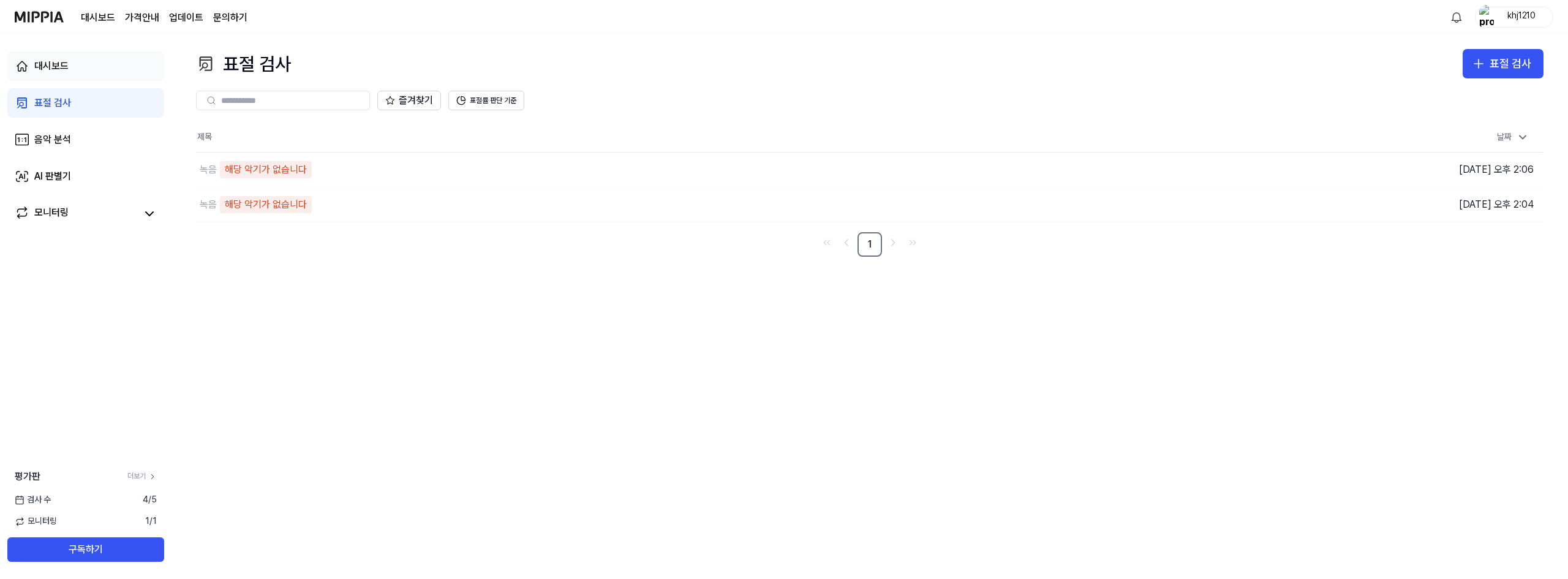
click at [75, 75] on link "대시보드" at bounding box center [85, 66] width 156 height 29
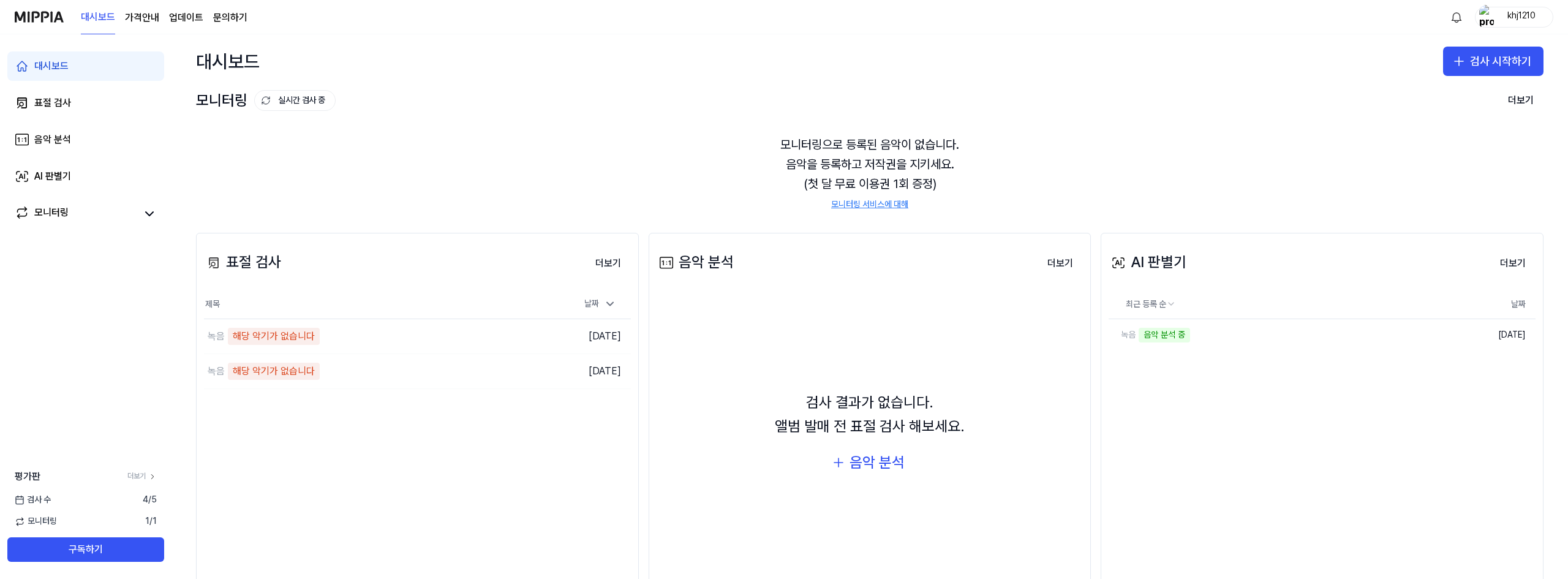
click at [293, 113] on div "모니터링 실시간 검사 중 더보기 모니터링 모니터링으로 등록된 음악이 없습니다. 음악을 등록하고 저작권을 지키세요. (첫 달 무료 이용권 1회 …" at bounding box center [869, 148] width 1396 height 120
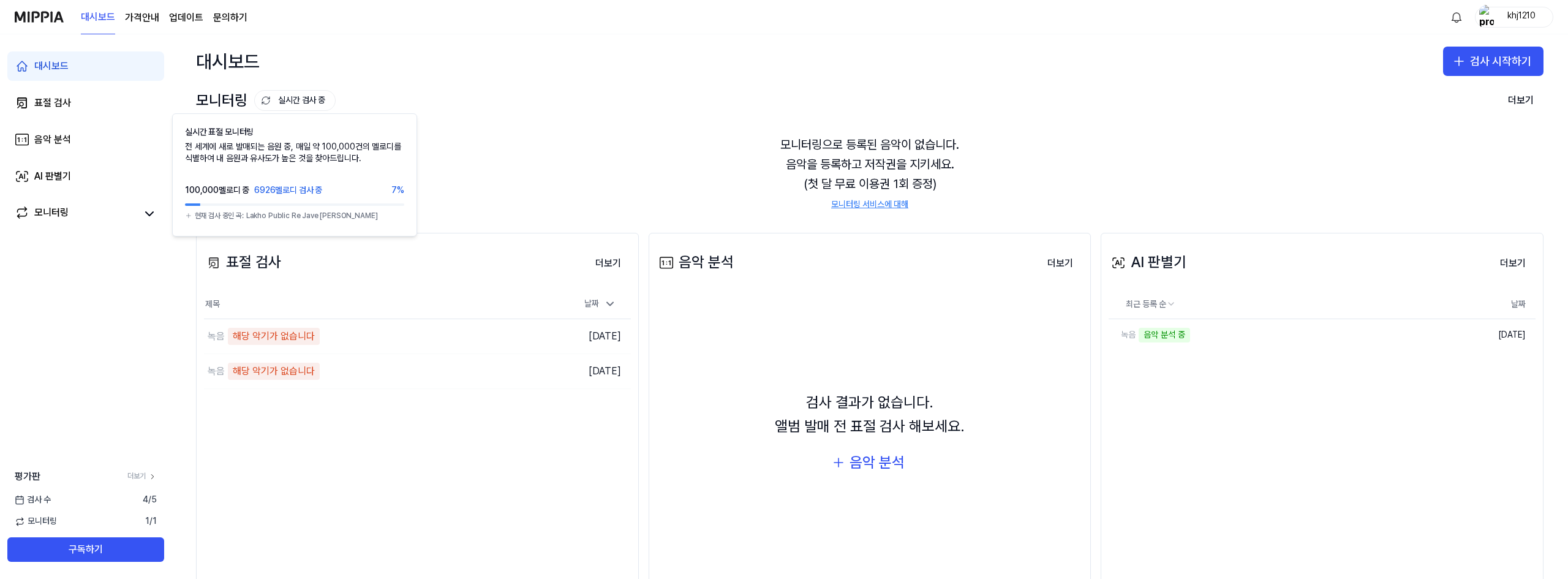
click at [296, 102] on button "실시간 검사 중" at bounding box center [295, 101] width 81 height 21
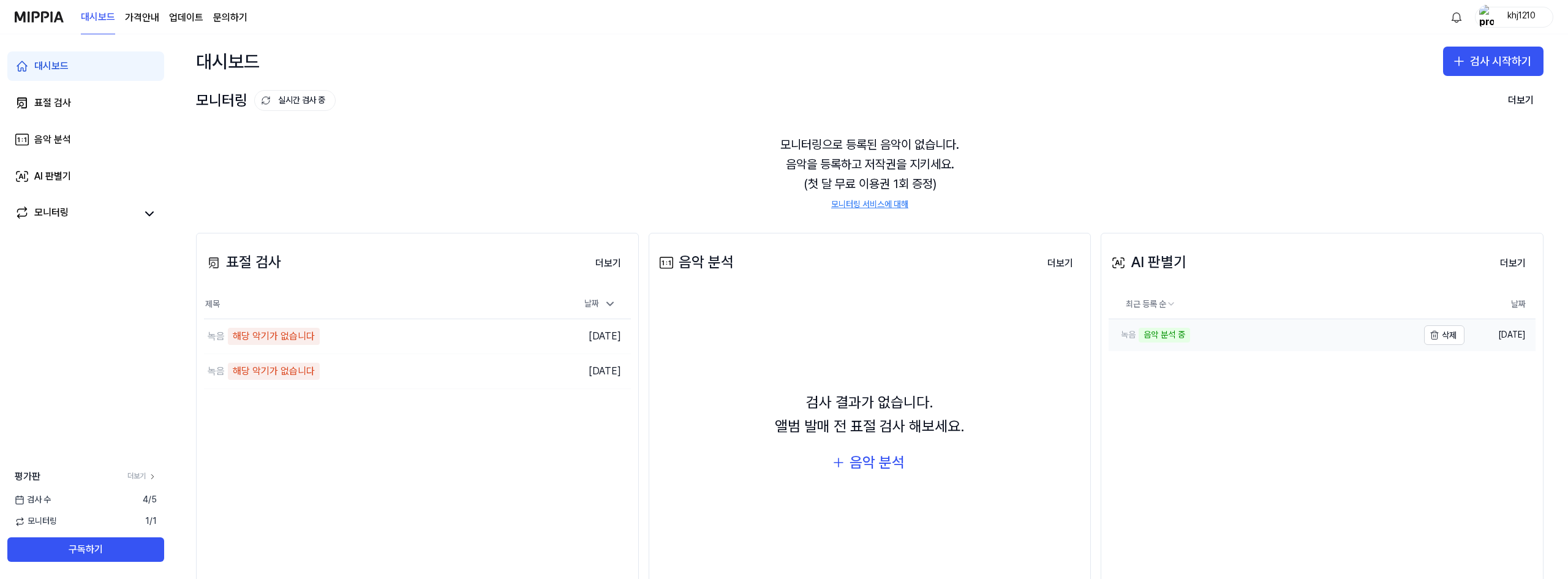
click at [1190, 340] on link "녹음 음악 분석 중" at bounding box center [1263, 335] width 309 height 32
